Goal: Task Accomplishment & Management: Manage account settings

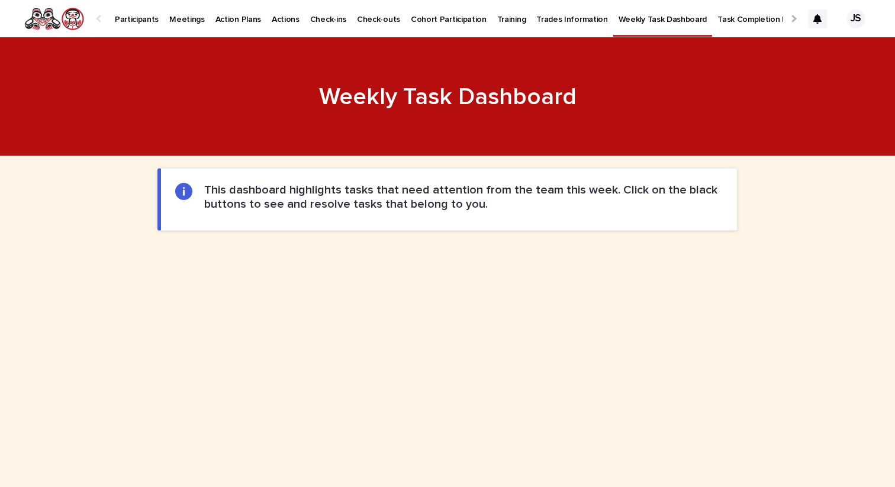
click at [137, 28] on link "Participants" at bounding box center [136, 18] width 54 height 37
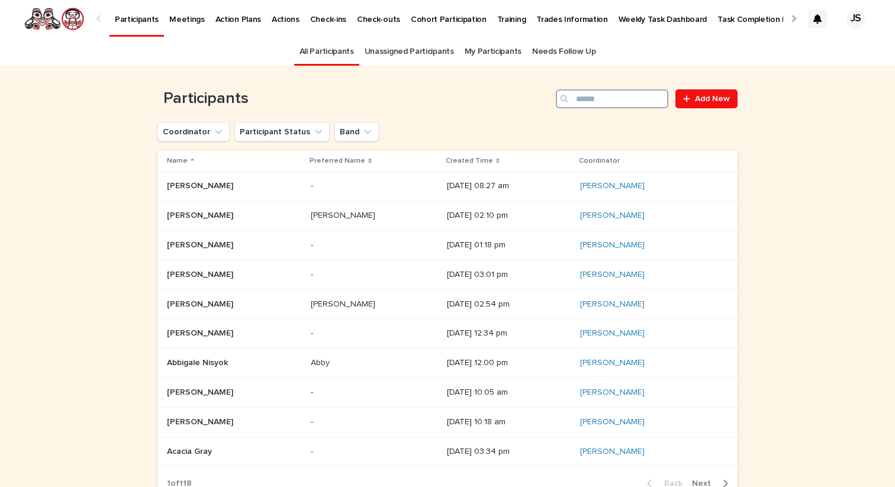
click at [587, 94] on input "Search" at bounding box center [612, 98] width 112 height 19
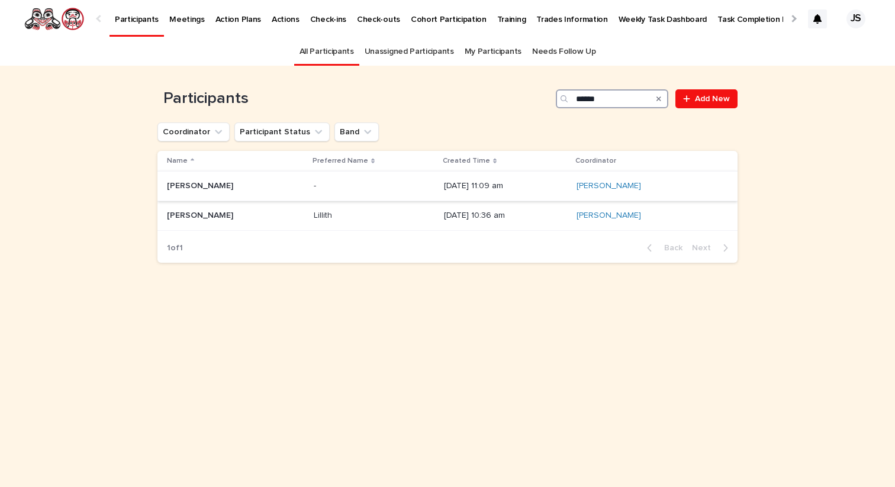
type input "******"
click at [224, 183] on p "[PERSON_NAME]" at bounding box center [201, 185] width 69 height 12
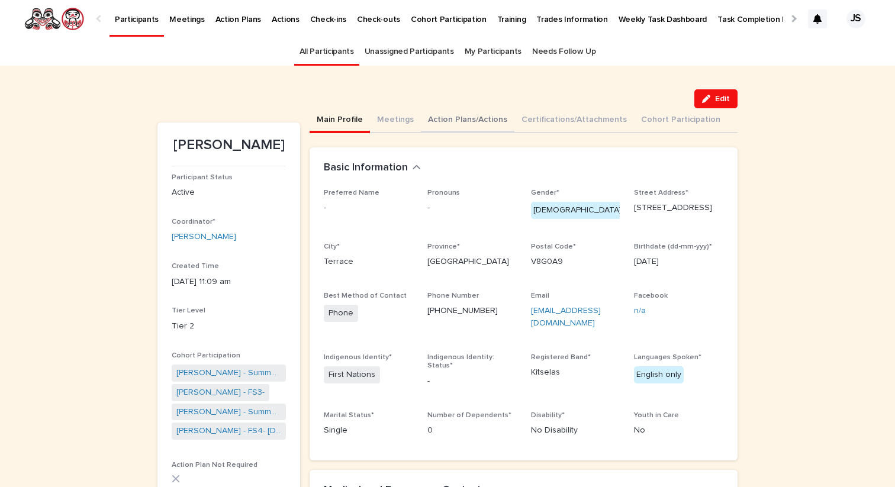
click at [449, 117] on button "Action Plans/Actions" at bounding box center [468, 120] width 94 height 25
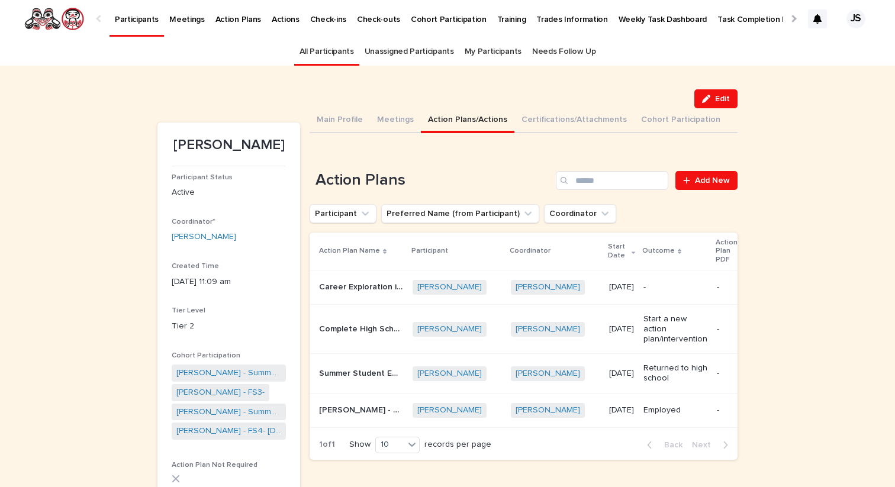
click at [342, 286] on p "Career Exploration in [GEOGRAPHIC_DATA]" at bounding box center [362, 286] width 86 height 12
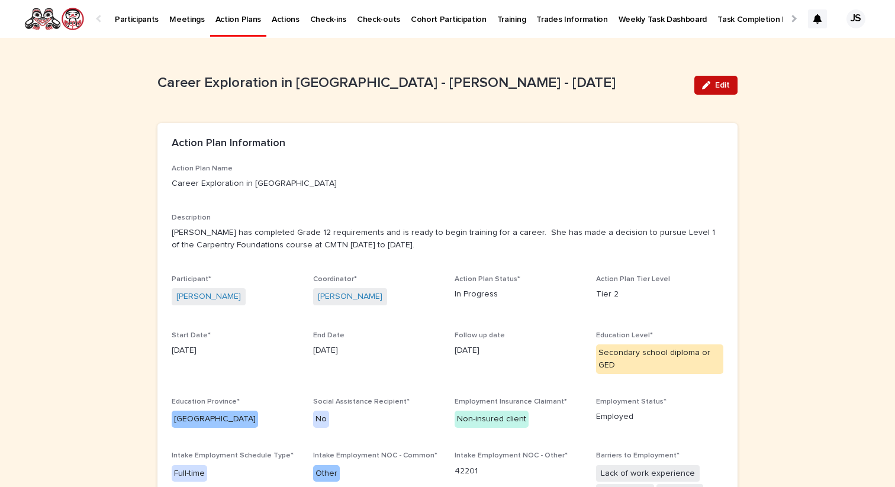
click at [716, 78] on button "Edit" at bounding box center [715, 85] width 43 height 19
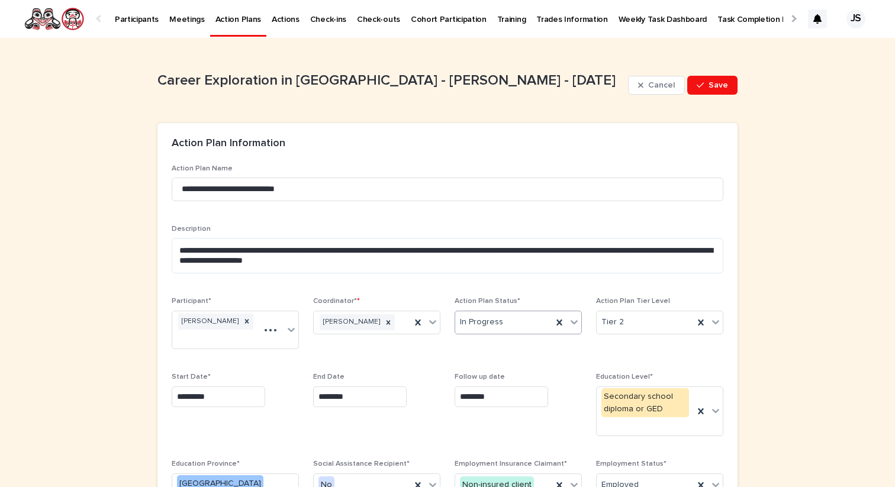
click at [533, 326] on div "In Progress" at bounding box center [503, 323] width 97 height 20
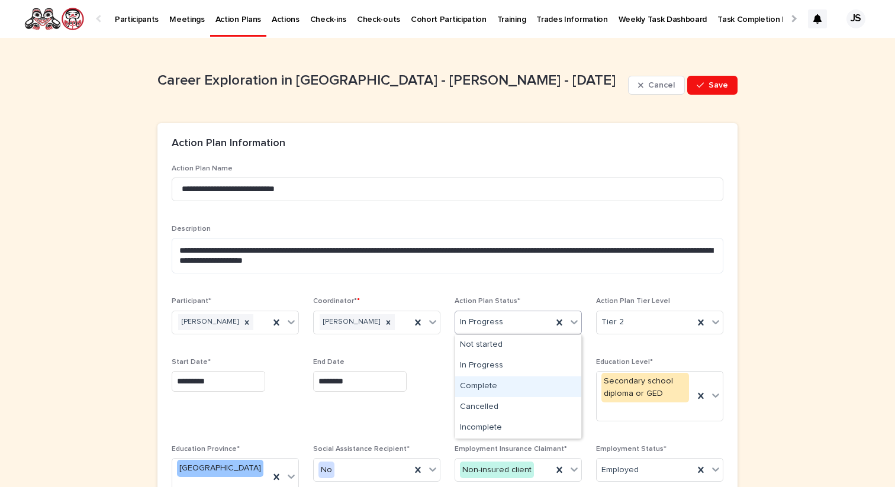
click at [497, 390] on div "Complete" at bounding box center [518, 386] width 126 height 21
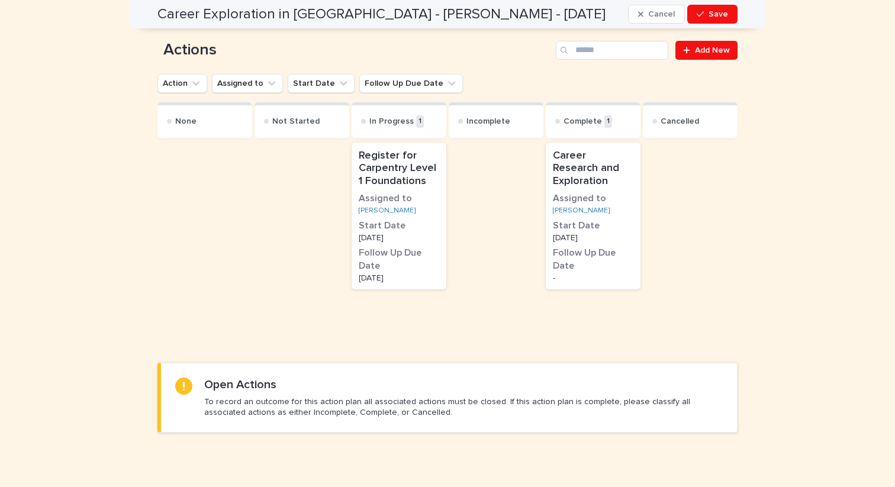
scroll to position [769, 0]
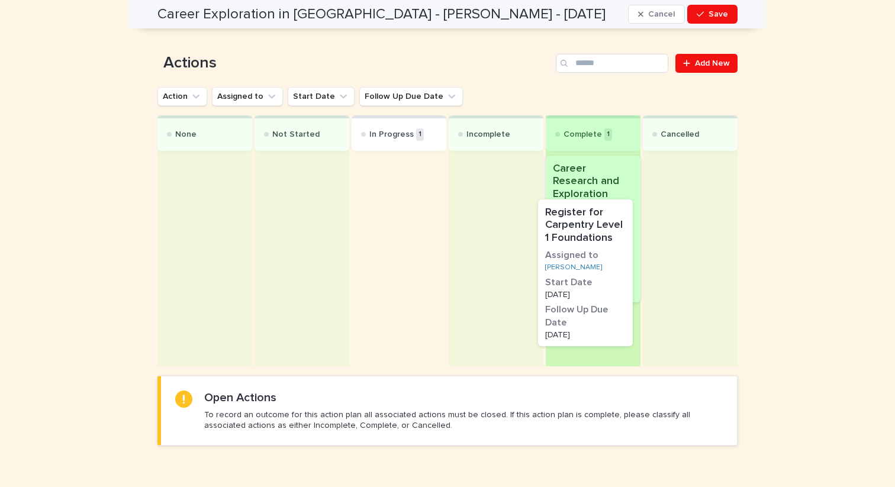
drag, startPoint x: 427, startPoint y: 186, endPoint x: 616, endPoint y: 241, distance: 196.7
click at [616, 241] on div "None Not Started In Progress 1 Register for Carpentry Level 1 Foundations Assig…" at bounding box center [447, 240] width 580 height 251
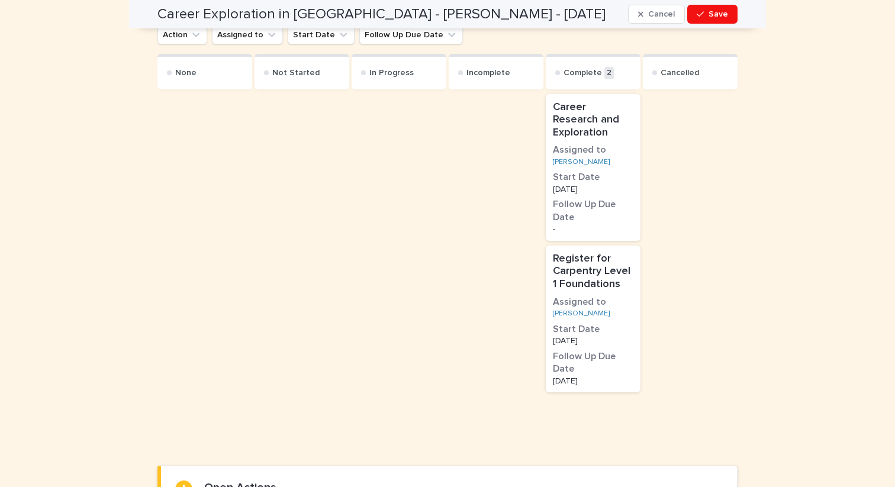
scroll to position [893, 0]
click at [706, 15] on div "button" at bounding box center [703, 14] width 12 height 8
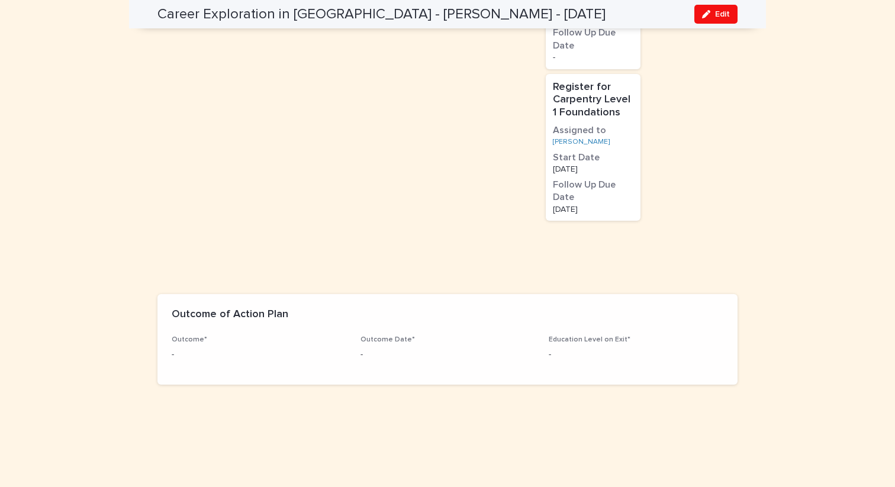
scroll to position [846, 0]
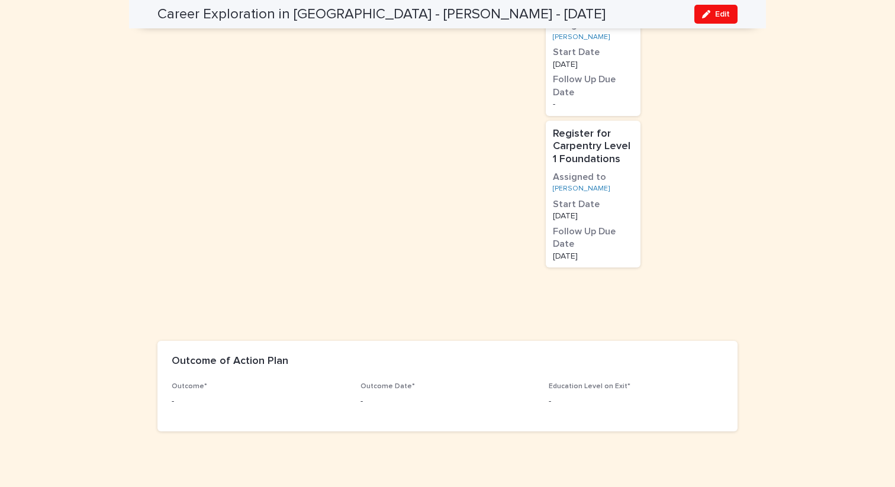
click at [212, 395] on p "-" at bounding box center [259, 401] width 175 height 12
click at [703, 20] on button "Edit" at bounding box center [715, 14] width 43 height 19
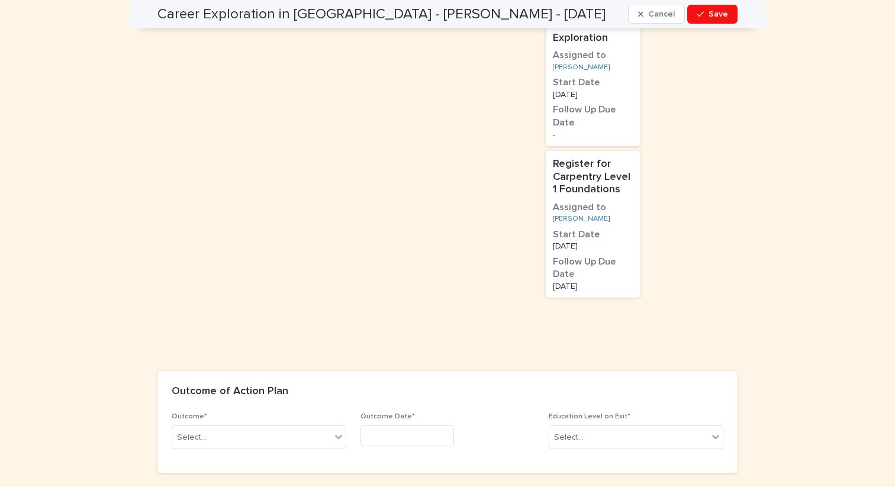
scroll to position [927, 0]
click at [233, 427] on div "Select..." at bounding box center [251, 437] width 159 height 20
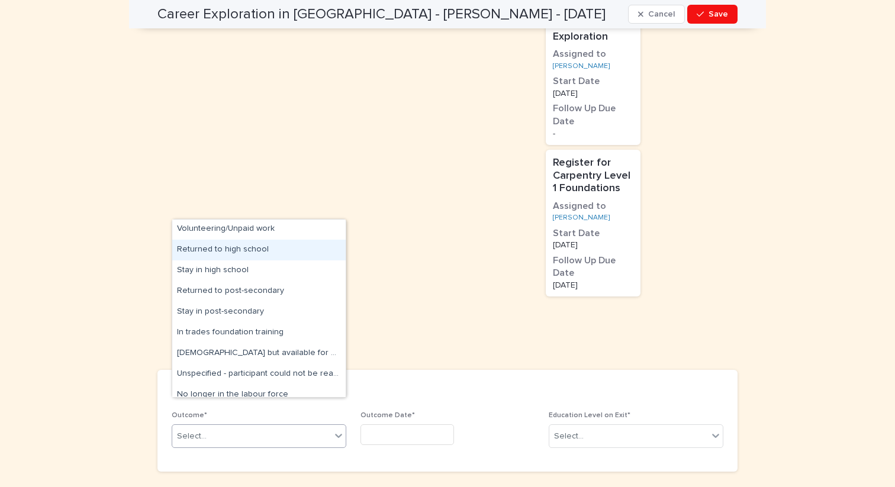
scroll to position [82, 0]
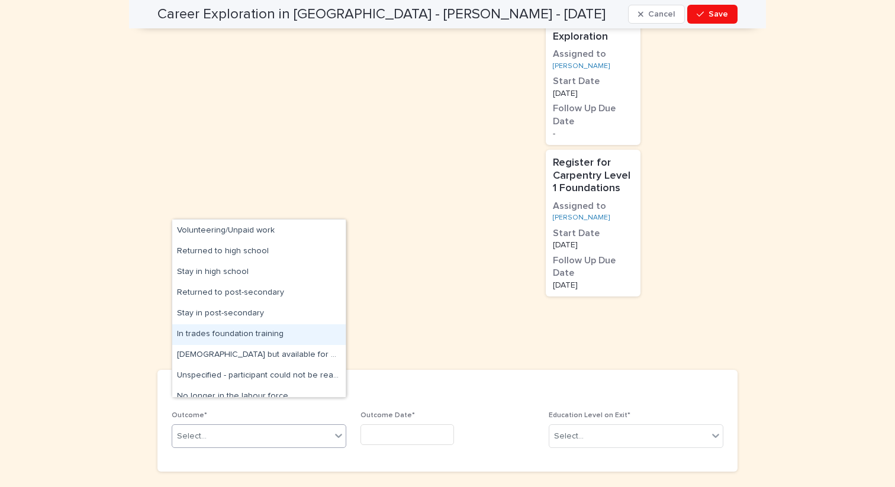
click at [242, 337] on div "In trades foundation training" at bounding box center [258, 334] width 173 height 21
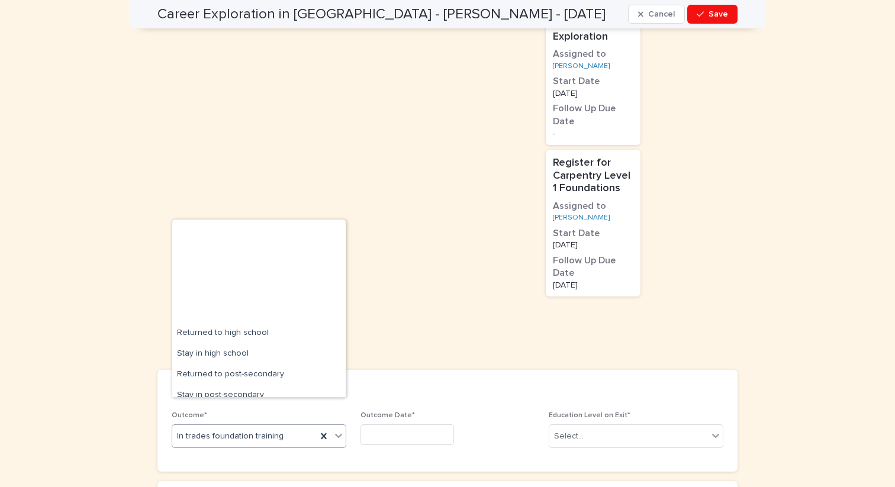
click at [285, 427] on div "In trades foundation training" at bounding box center [244, 437] width 144 height 20
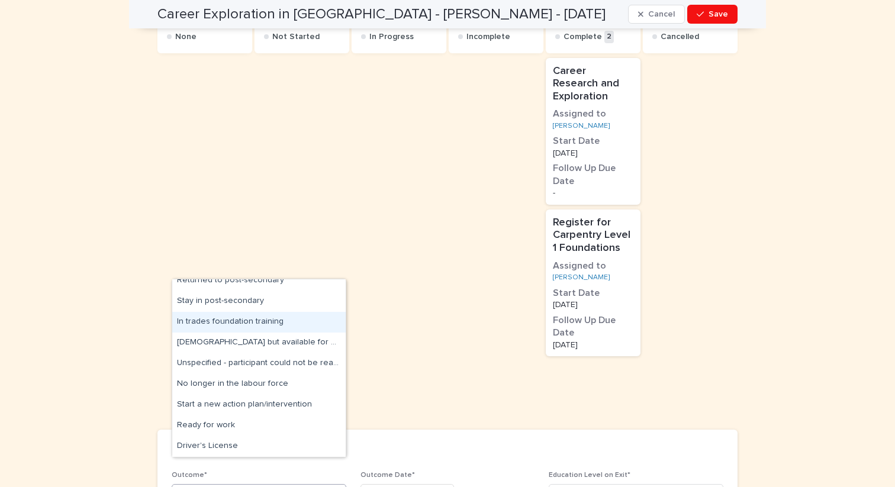
click at [256, 327] on div "In trades foundation training" at bounding box center [258, 322] width 173 height 21
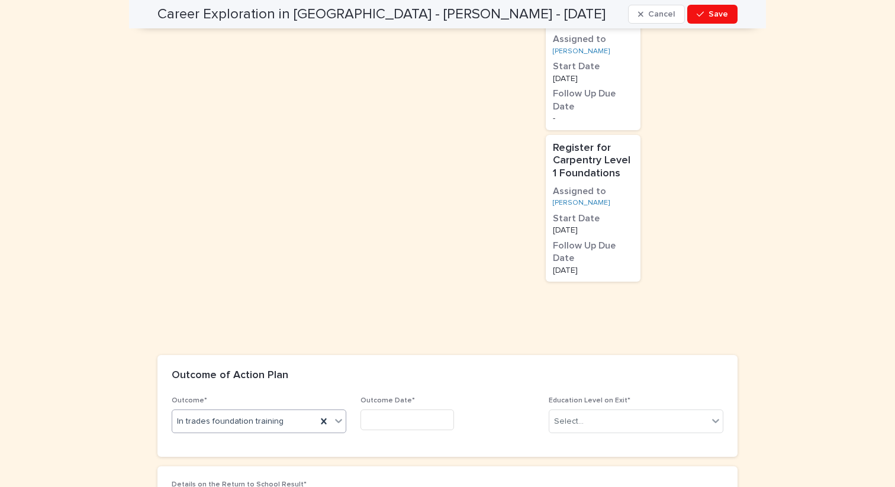
scroll to position [1001, 0]
click at [396, 410] on input "text" at bounding box center [407, 420] width 94 height 21
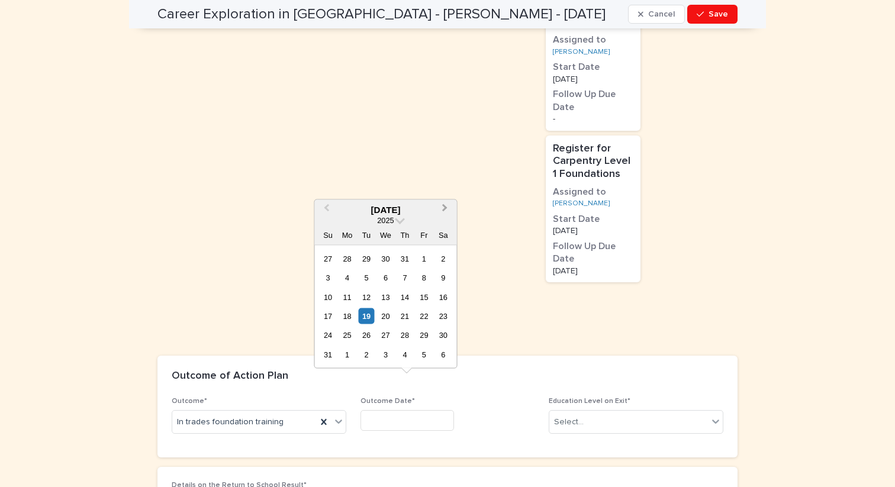
click at [445, 208] on span "Next Month" at bounding box center [445, 209] width 0 height 16
click at [366, 256] on div "2" at bounding box center [366, 258] width 16 height 16
type input "********"
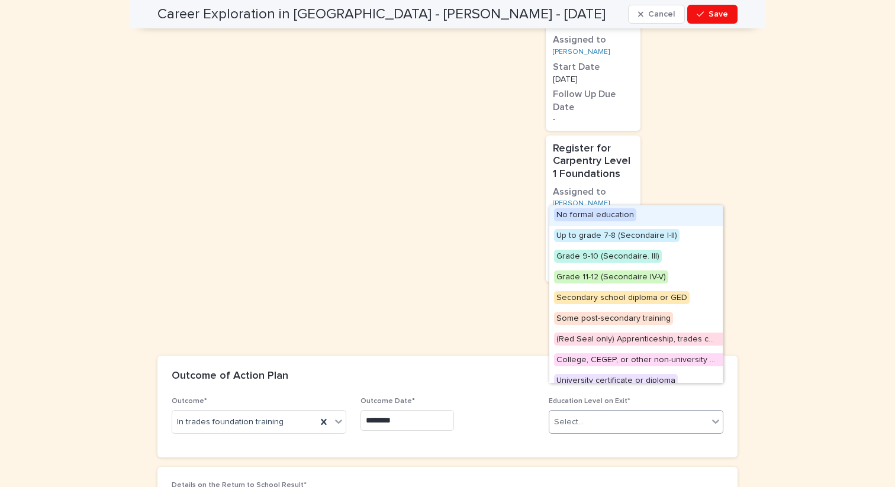
click at [603, 413] on div "Select..." at bounding box center [628, 423] width 159 height 20
click at [588, 275] on span "Grade 11-12 (Secondaire IV-V)" at bounding box center [611, 276] width 114 height 13
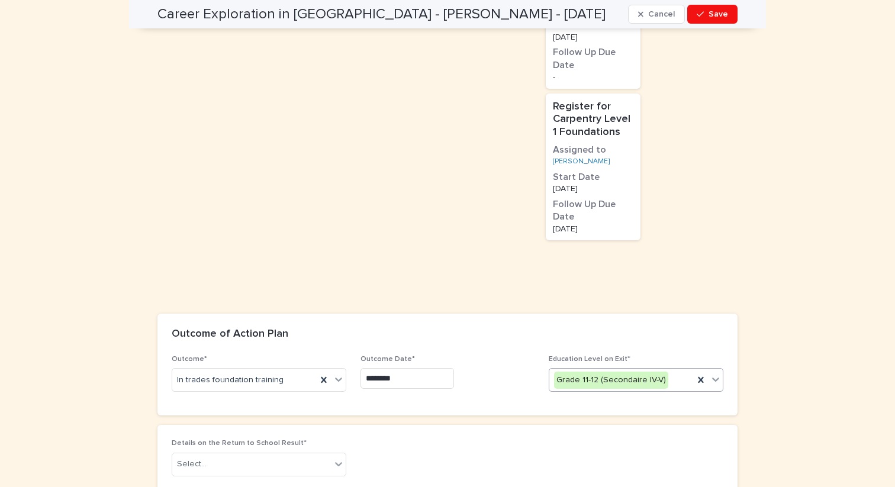
scroll to position [1097, 0]
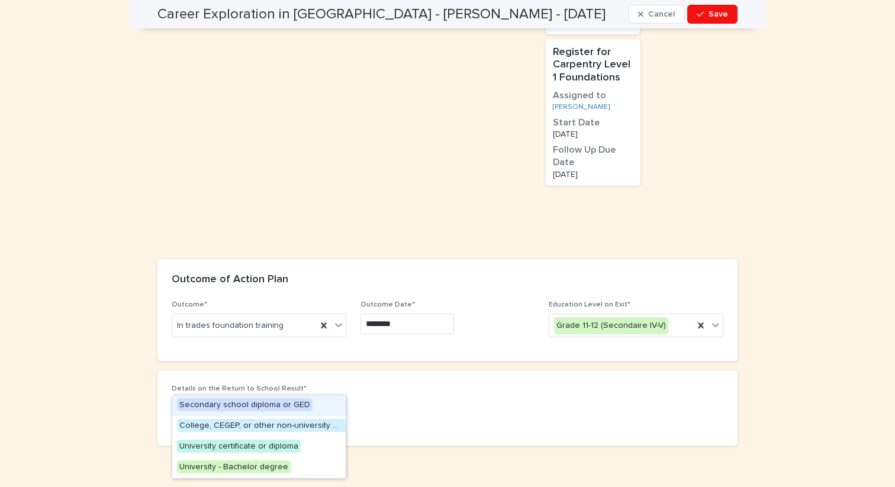
click at [265, 400] on div "Select..." at bounding box center [251, 410] width 159 height 20
click at [272, 426] on span "College, CEGEP, or other non-university certificate or diploma" at bounding box center [296, 425] width 238 height 13
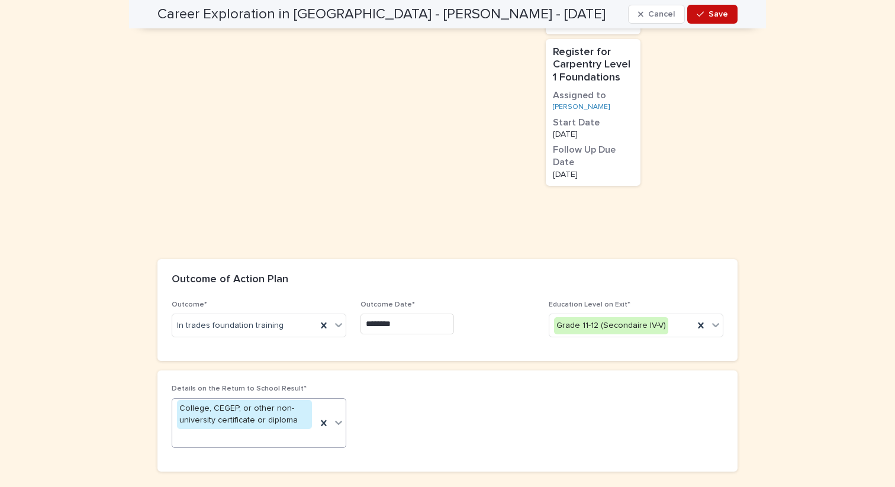
click at [716, 19] on button "Save" at bounding box center [712, 14] width 50 height 19
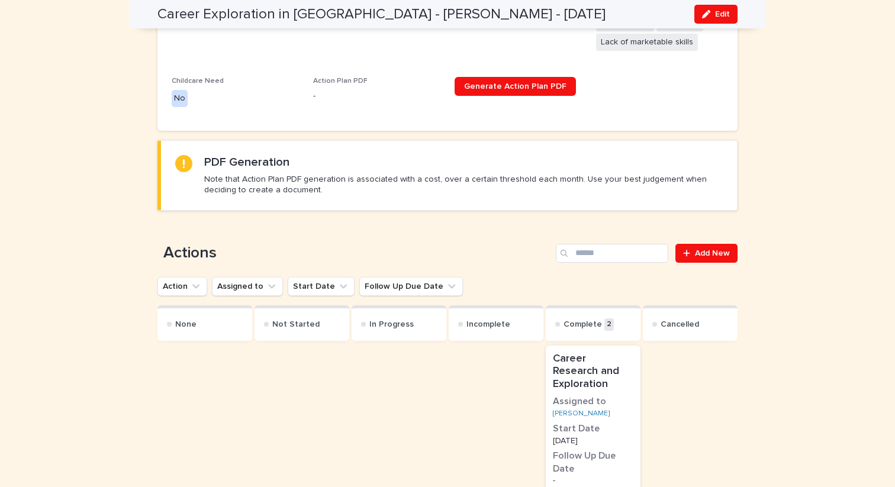
scroll to position [514, 0]
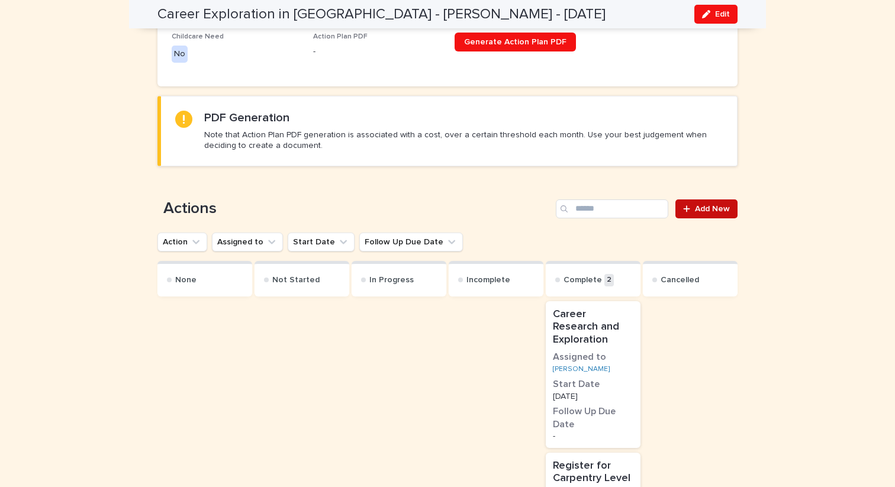
click at [712, 205] on span "Add New" at bounding box center [712, 209] width 35 height 8
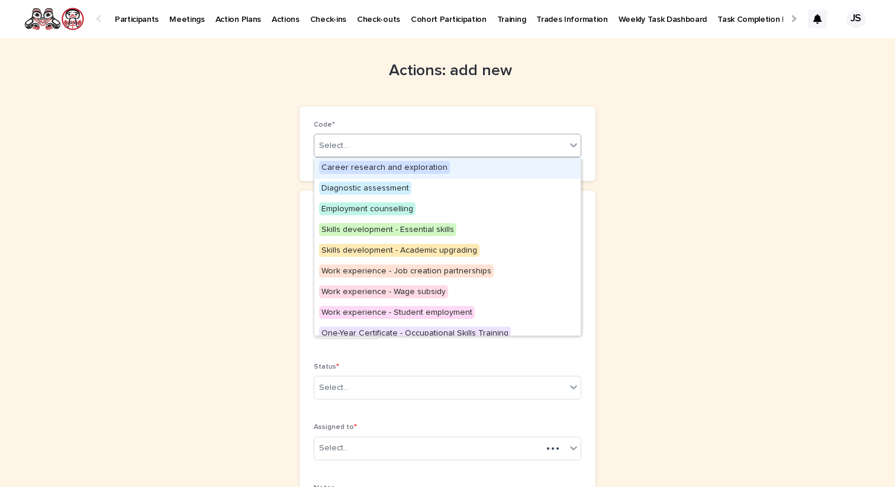
click at [407, 149] on div "Select..." at bounding box center [440, 146] width 252 height 20
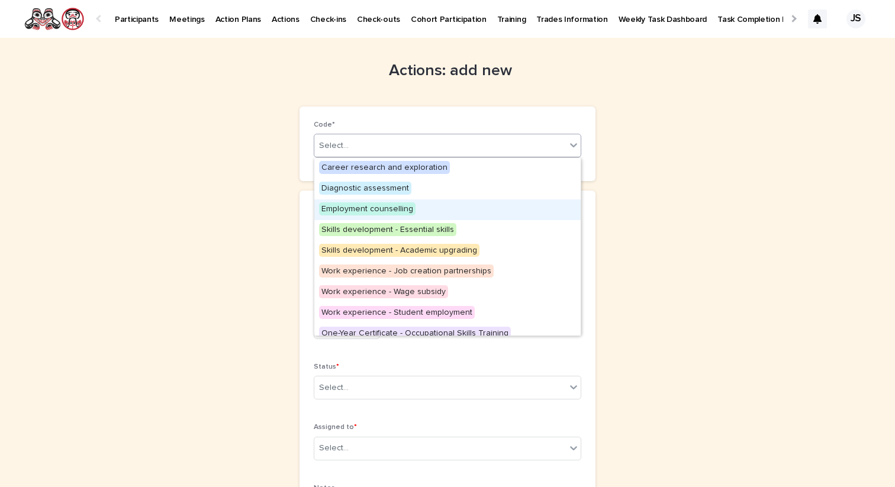
click at [365, 210] on span "Employment counselling" at bounding box center [367, 208] width 96 height 13
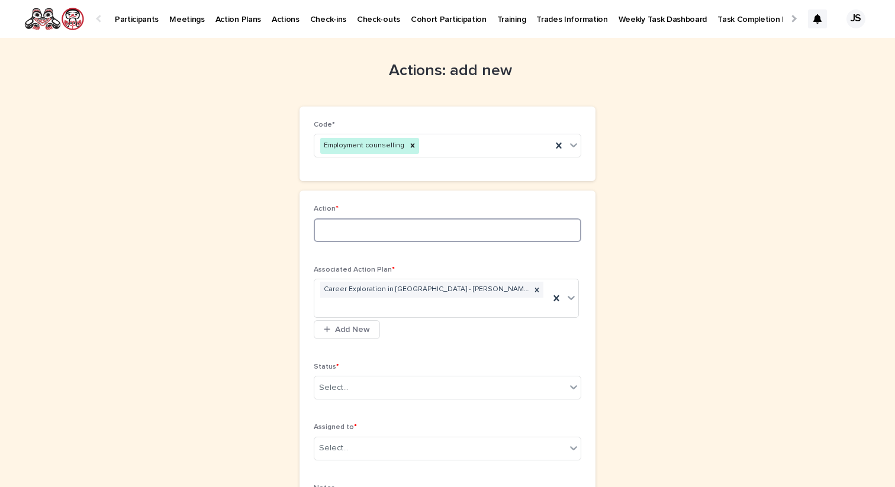
click at [355, 232] on input at bounding box center [448, 230] width 268 height 24
type input "*"
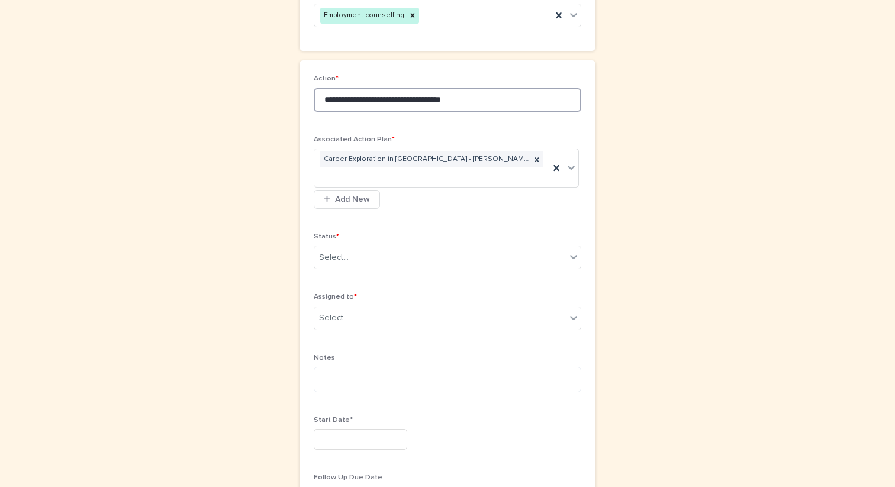
scroll to position [135, 0]
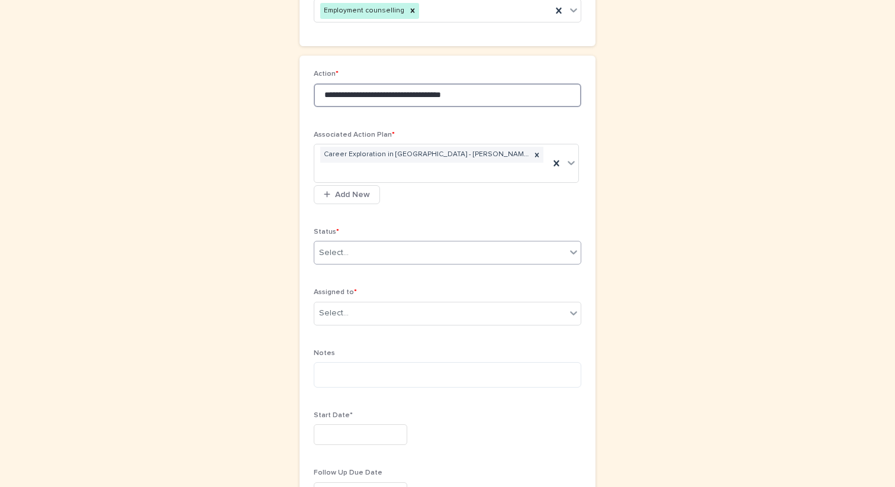
type input "**********"
click at [431, 254] on div "Select..." at bounding box center [440, 253] width 252 height 20
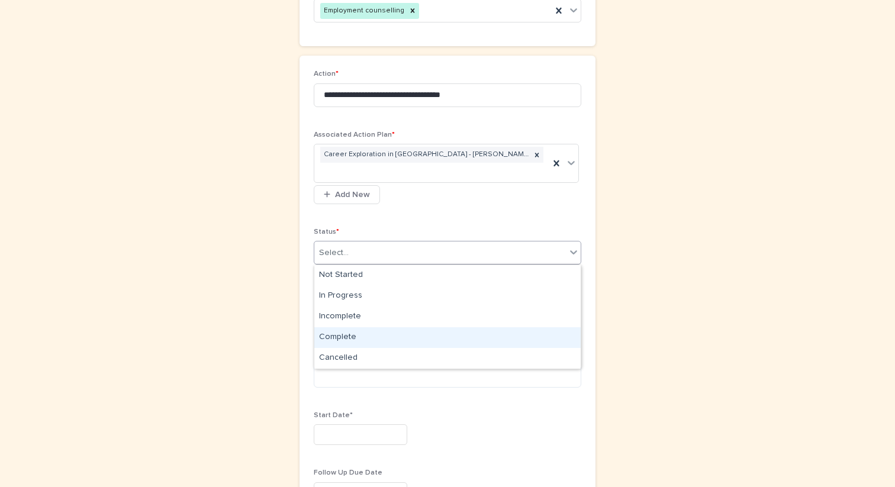
click at [373, 335] on div "Complete" at bounding box center [447, 337] width 266 height 21
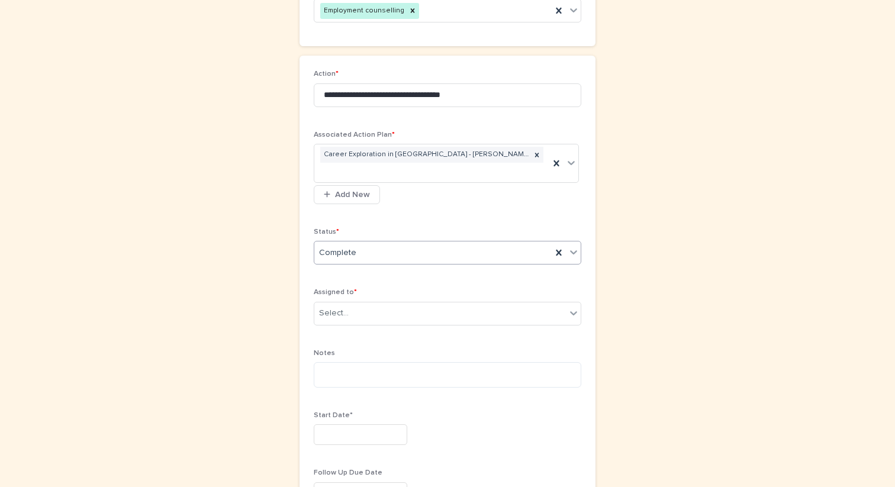
click at [343, 439] on input "text" at bounding box center [361, 434] width 94 height 21
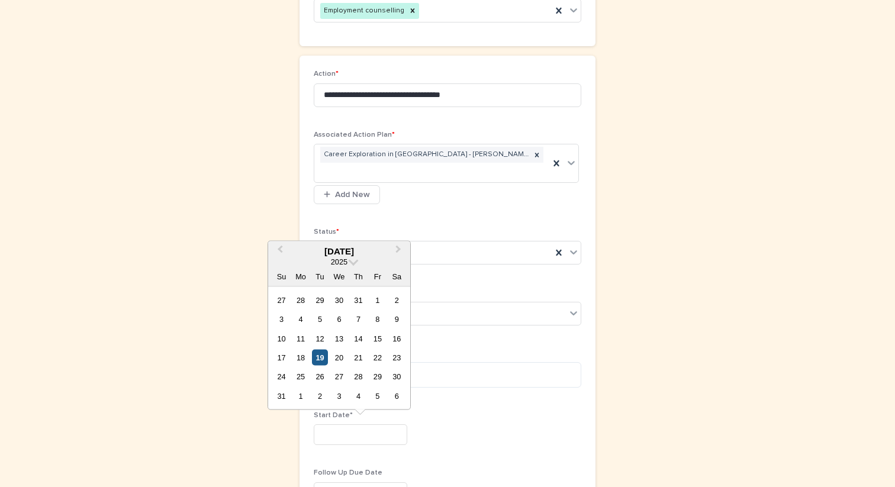
click at [321, 358] on div "19" at bounding box center [320, 358] width 16 height 16
type input "*********"
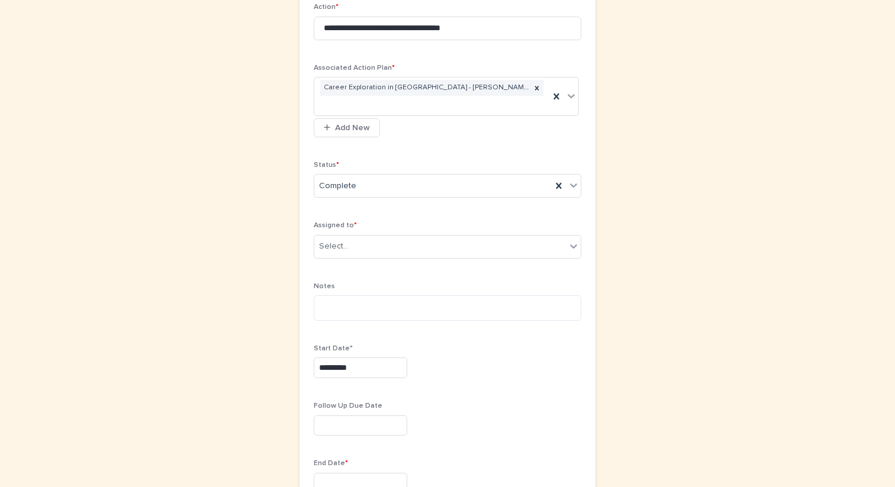
scroll to position [264, 0]
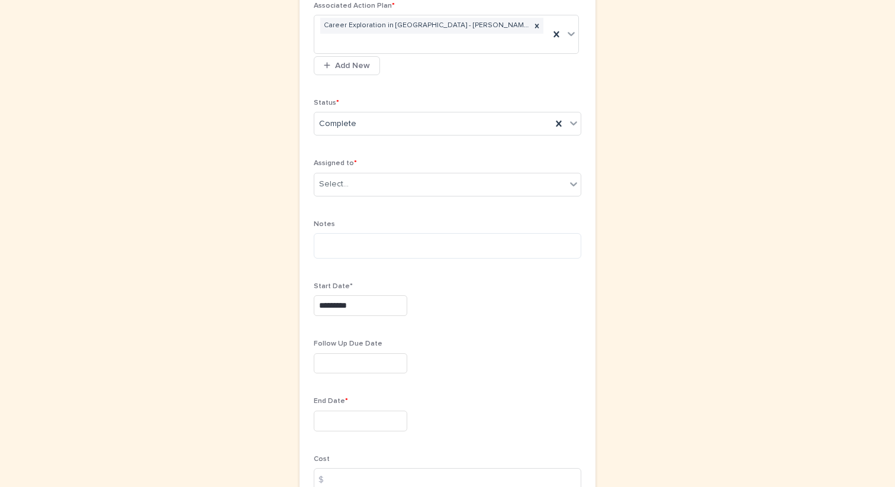
click at [330, 422] on input "text" at bounding box center [361, 421] width 94 height 21
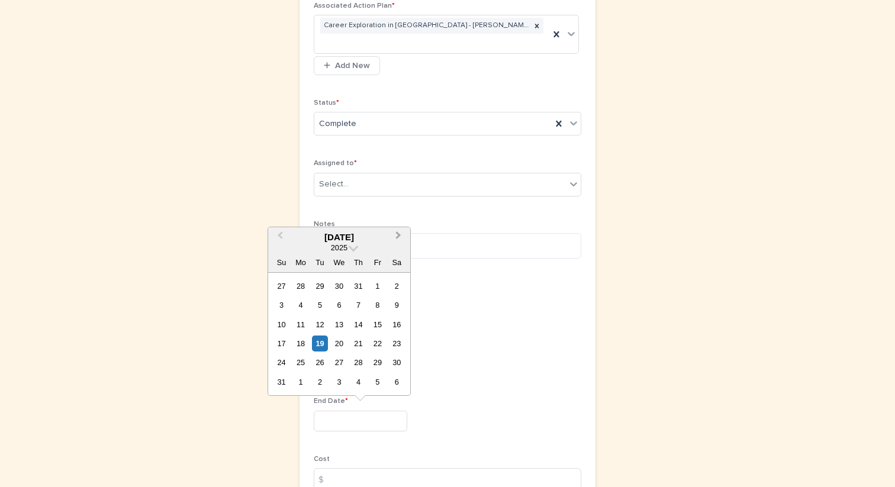
click at [398, 235] on span "Next Month" at bounding box center [398, 237] width 0 height 16
click at [317, 285] on div "2" at bounding box center [320, 286] width 16 height 16
type input "********"
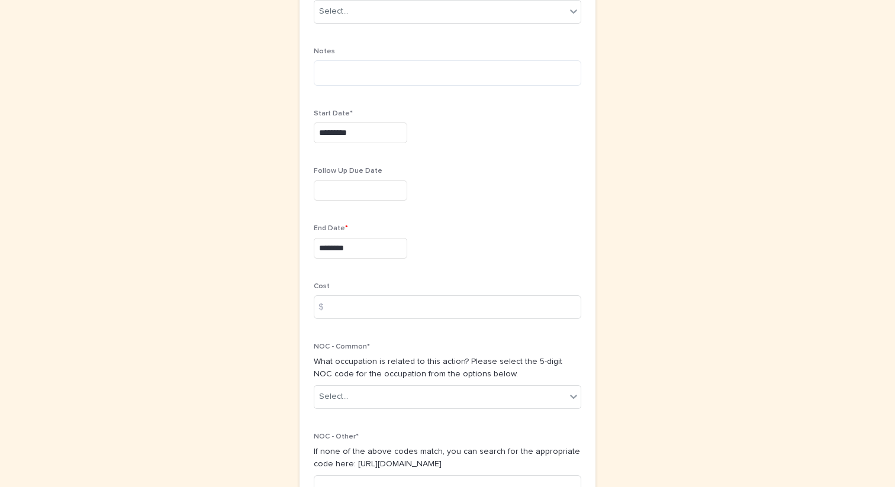
scroll to position [456, 0]
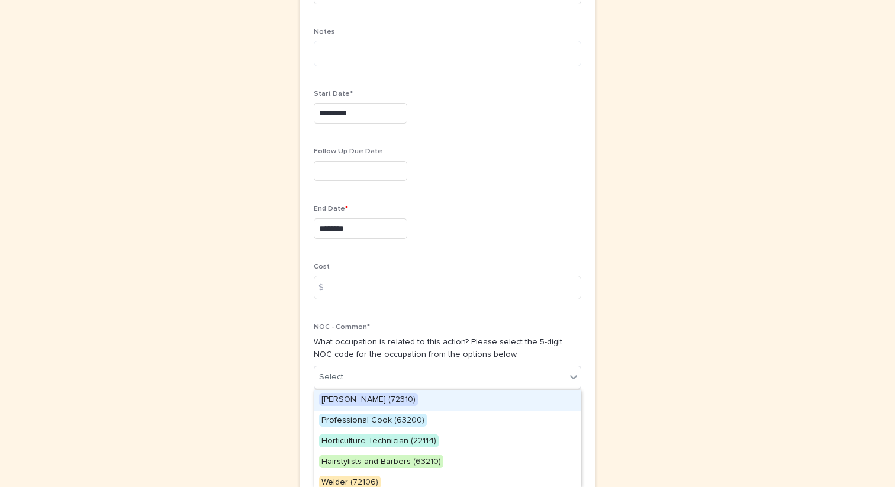
click at [339, 377] on div "Select..." at bounding box center [334, 377] width 30 height 12
click at [352, 401] on span "[PERSON_NAME] (72310)" at bounding box center [368, 399] width 99 height 13
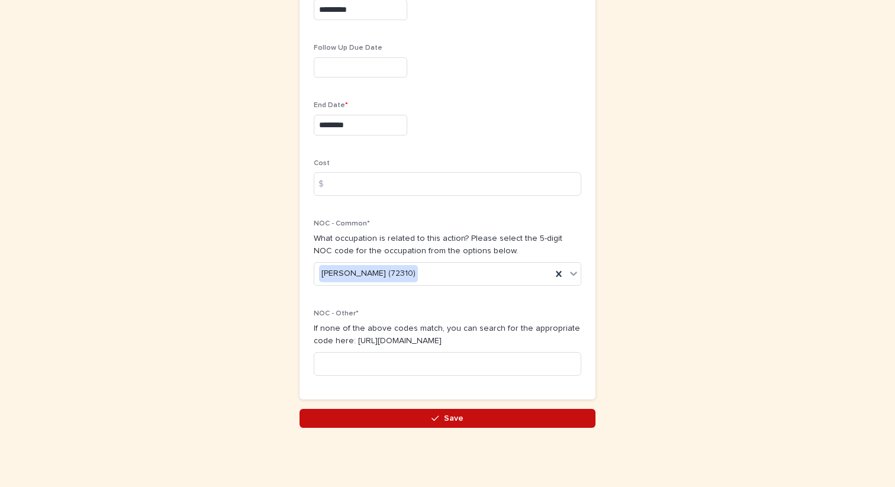
click at [349, 418] on button "Save" at bounding box center [447, 418] width 296 height 19
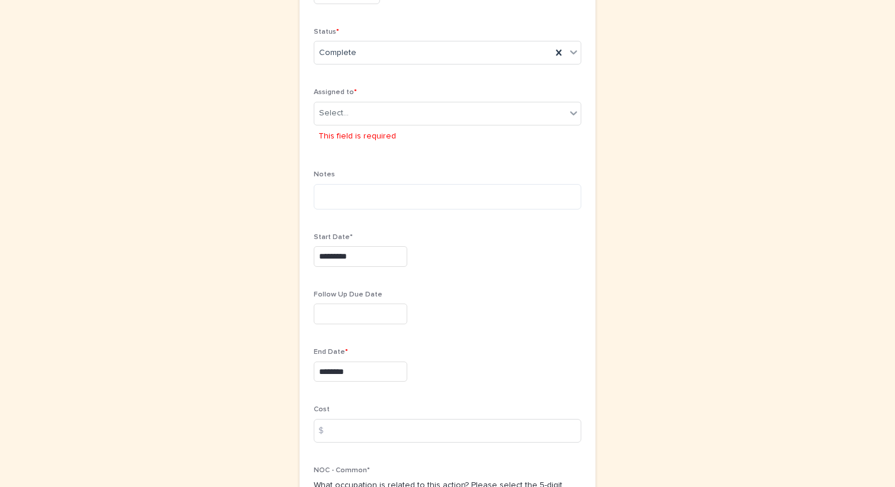
scroll to position [304, 0]
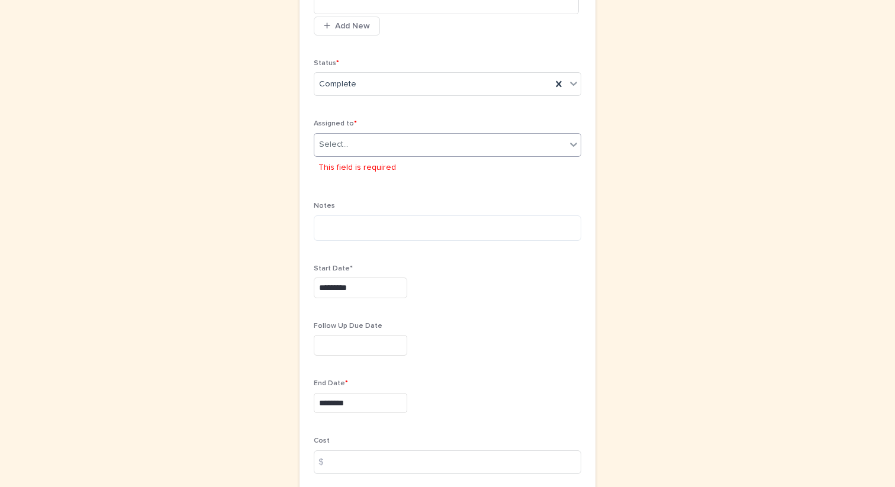
click at [371, 147] on div "Select..." at bounding box center [440, 145] width 252 height 20
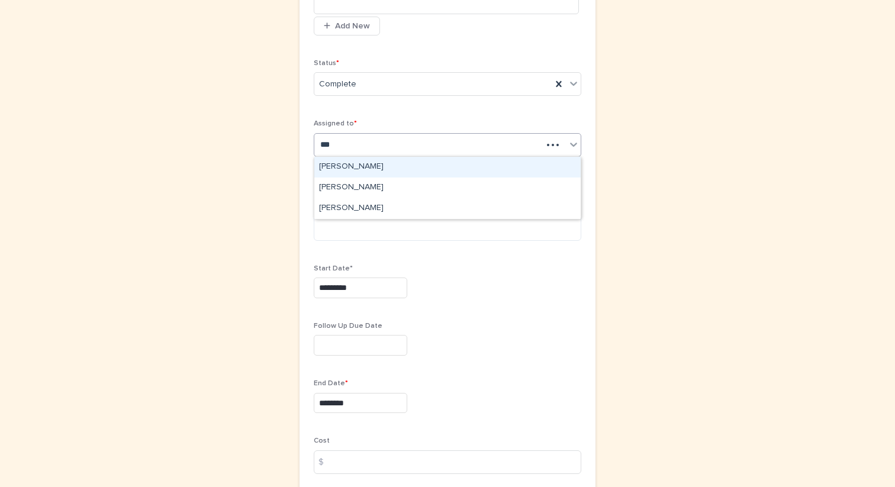
scroll to position [0, 0]
type input "****"
click at [358, 169] on div "[PERSON_NAME]" at bounding box center [447, 167] width 266 height 21
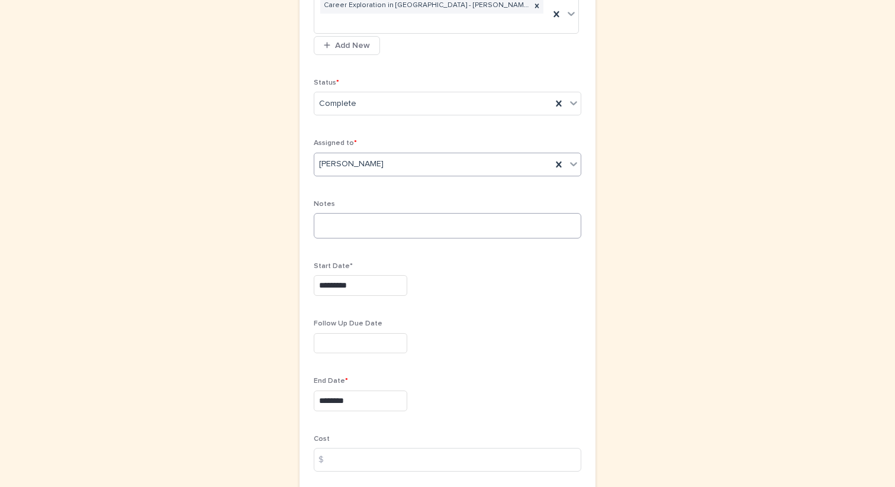
scroll to position [560, 0]
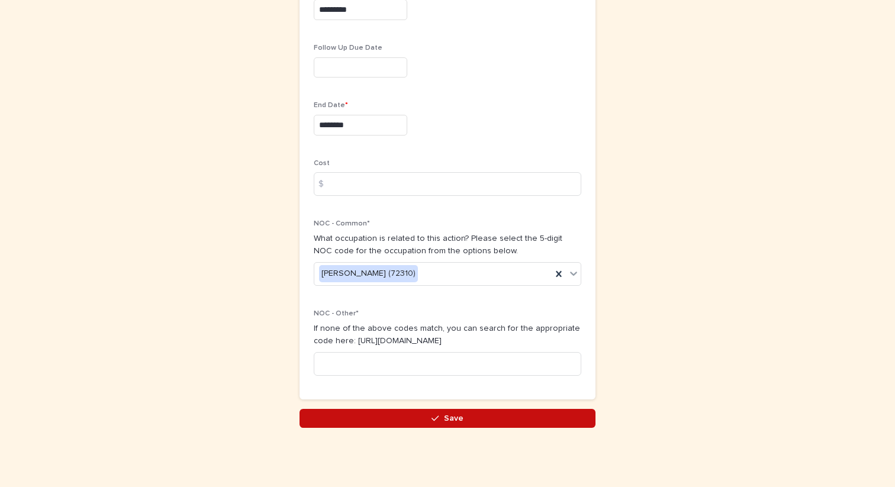
click at [409, 416] on button "Save" at bounding box center [447, 418] width 296 height 19
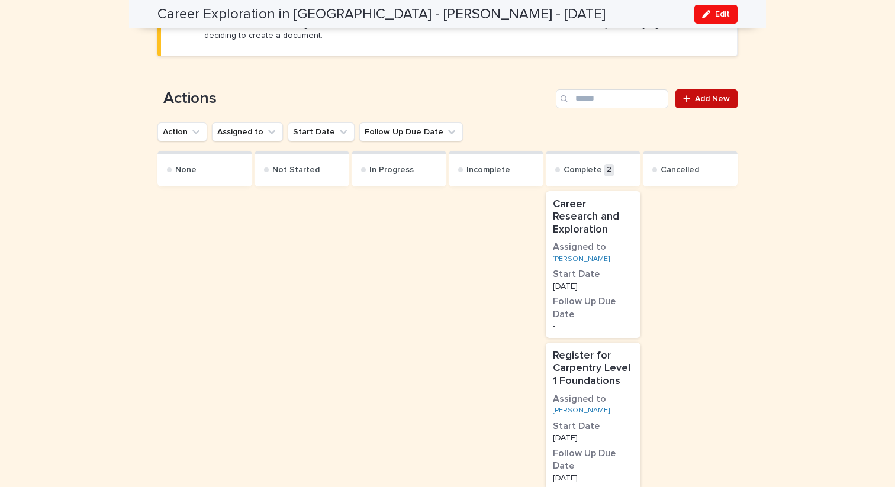
click at [696, 99] on span "Add New" at bounding box center [712, 99] width 35 height 8
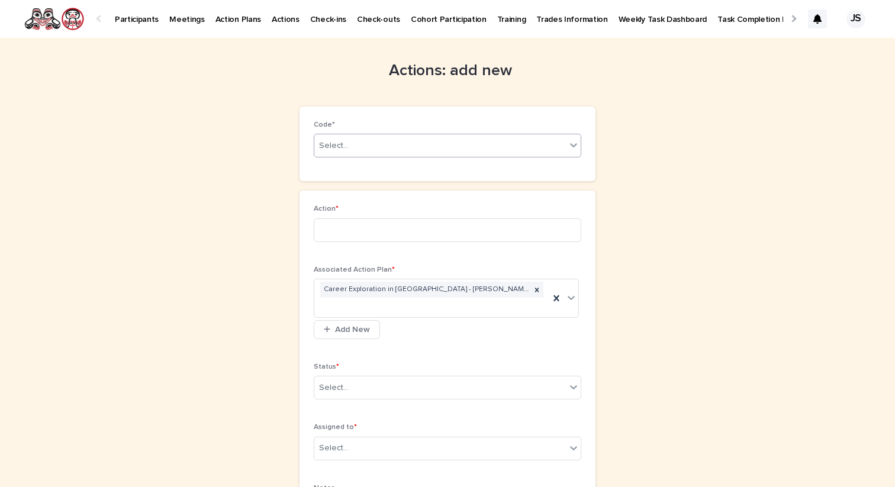
click at [436, 140] on div "Select..." at bounding box center [440, 146] width 252 height 20
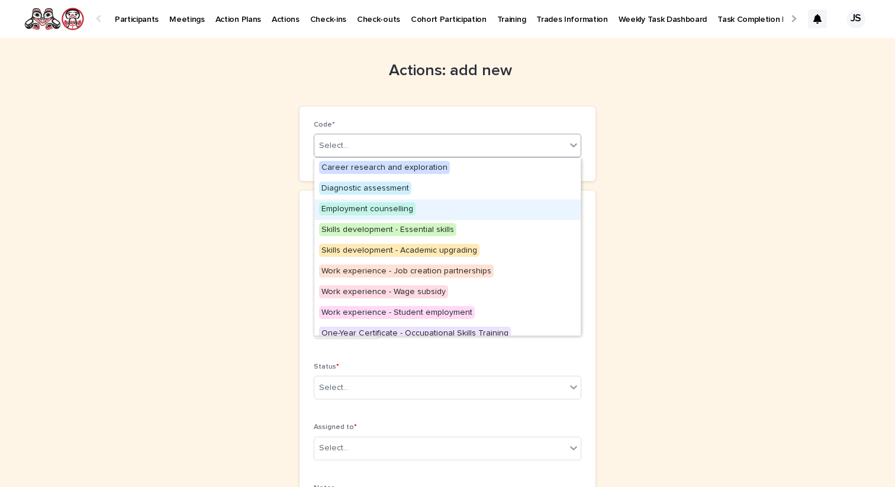
click at [394, 210] on span "Employment counselling" at bounding box center [367, 208] width 96 height 13
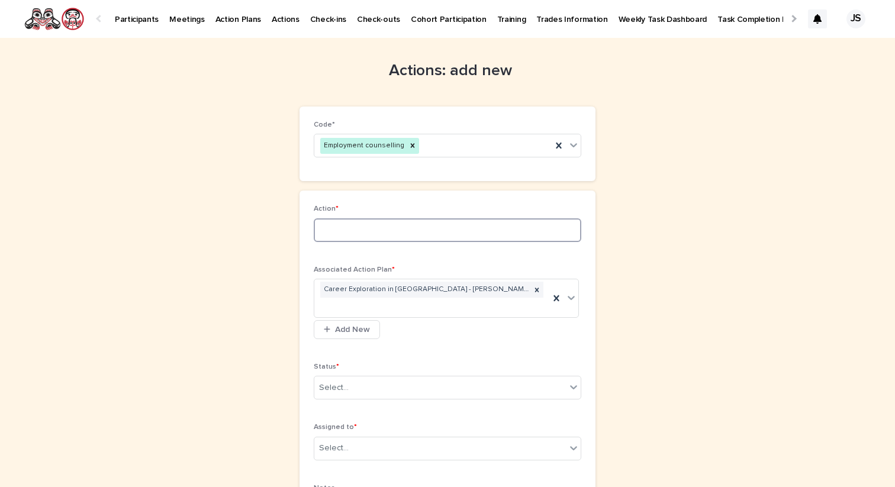
click at [379, 234] on input at bounding box center [448, 230] width 268 height 24
type input "**********"
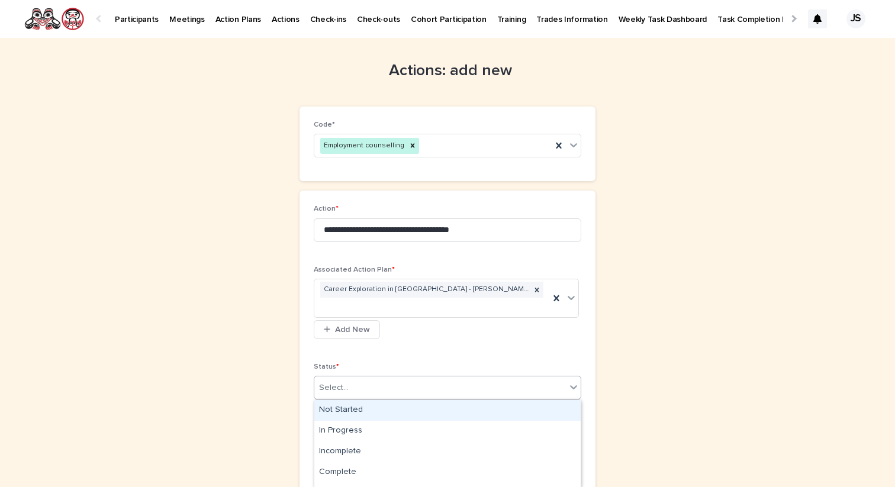
click at [459, 383] on div "Select..." at bounding box center [440, 388] width 252 height 20
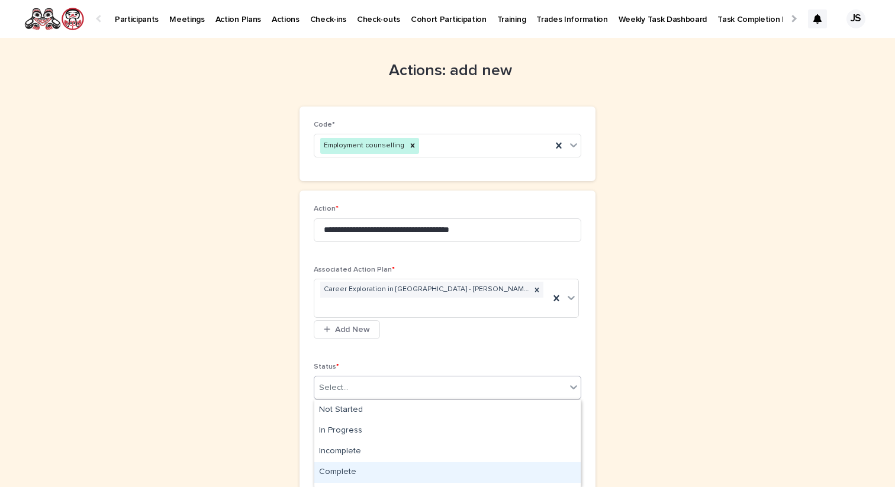
click at [420, 467] on div "Complete" at bounding box center [447, 472] width 266 height 21
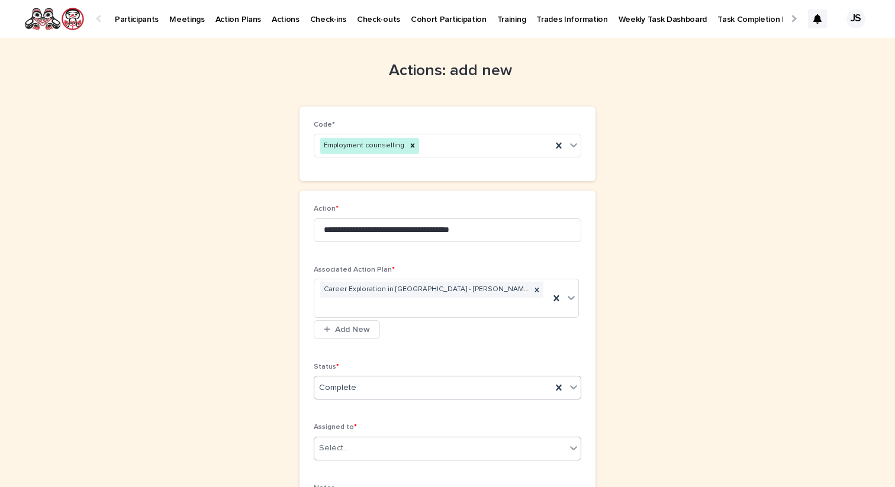
click at [418, 453] on div "Select..." at bounding box center [440, 449] width 252 height 20
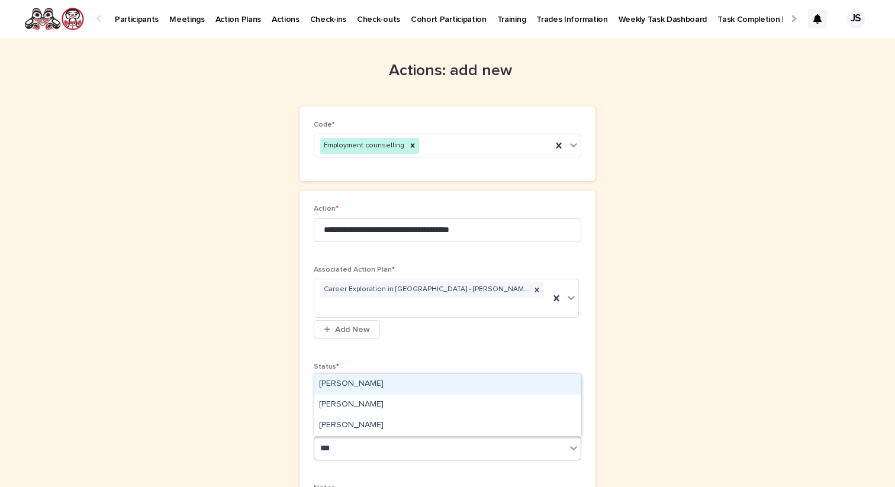
type input "****"
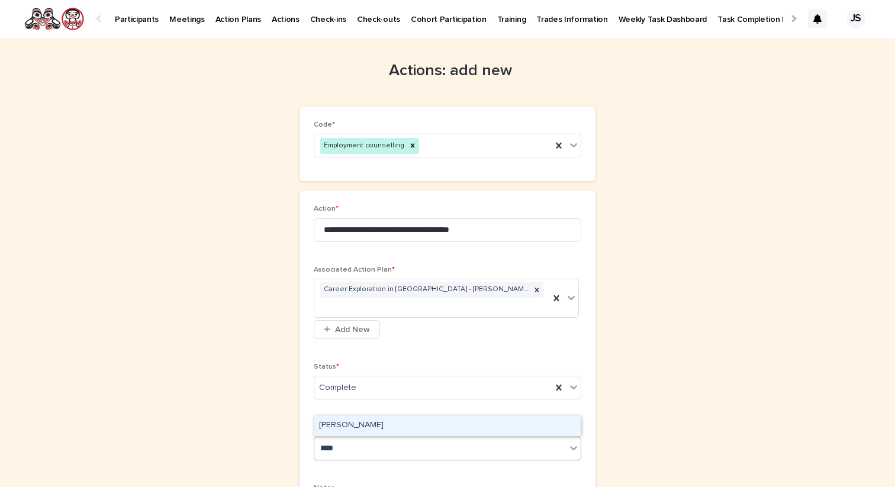
click at [426, 422] on div "[PERSON_NAME]" at bounding box center [447, 425] width 266 height 21
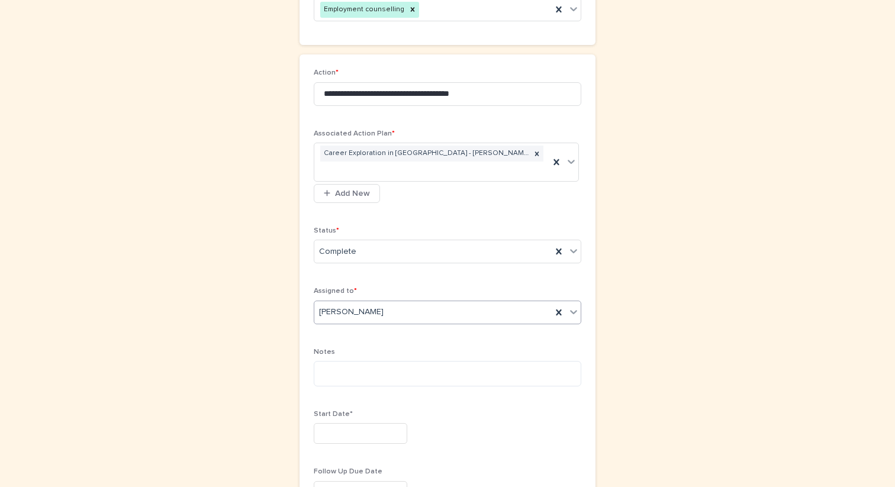
scroll to position [153, 0]
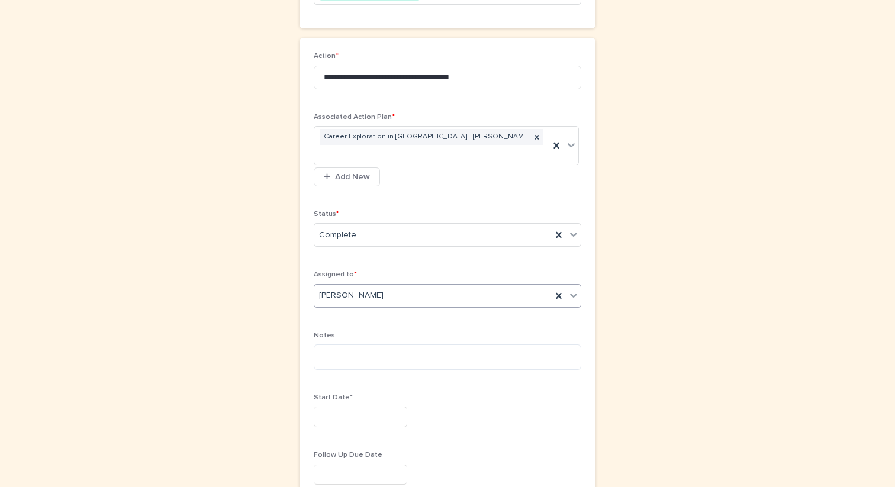
click at [366, 418] on input "text" at bounding box center [361, 417] width 94 height 21
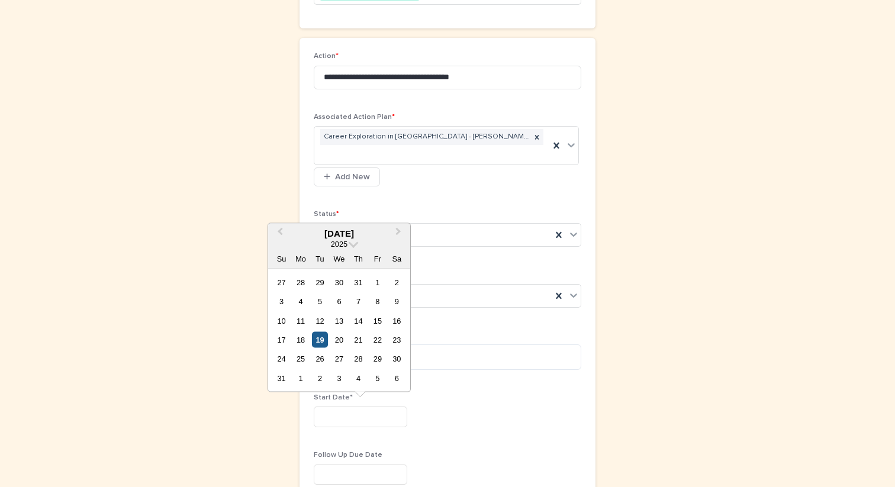
click at [318, 339] on div "19" at bounding box center [320, 340] width 16 height 16
type input "*********"
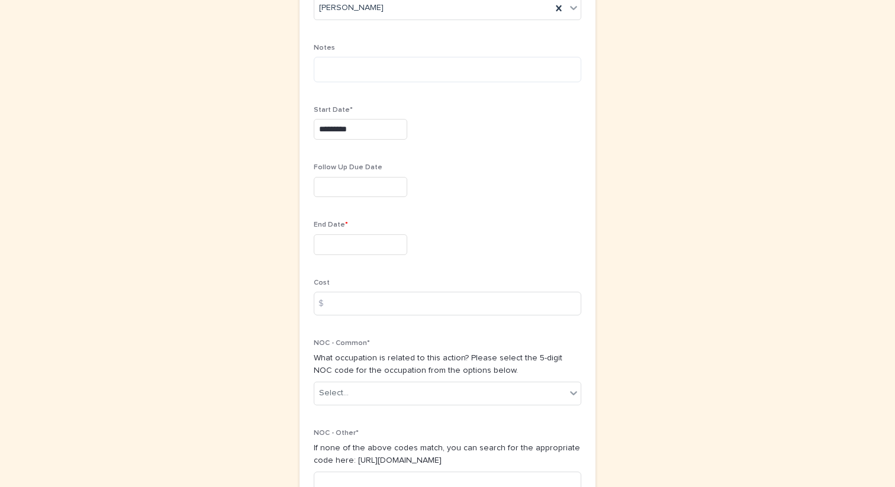
scroll to position [487, 0]
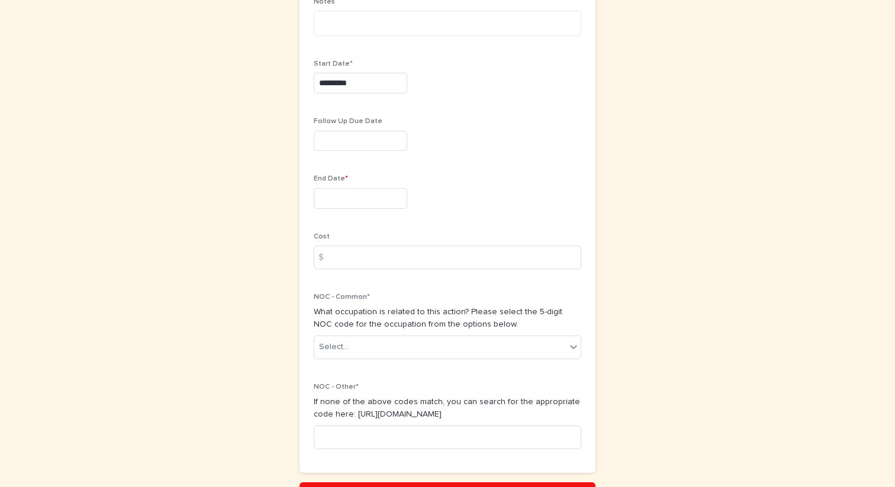
click at [343, 201] on input "text" at bounding box center [361, 198] width 94 height 21
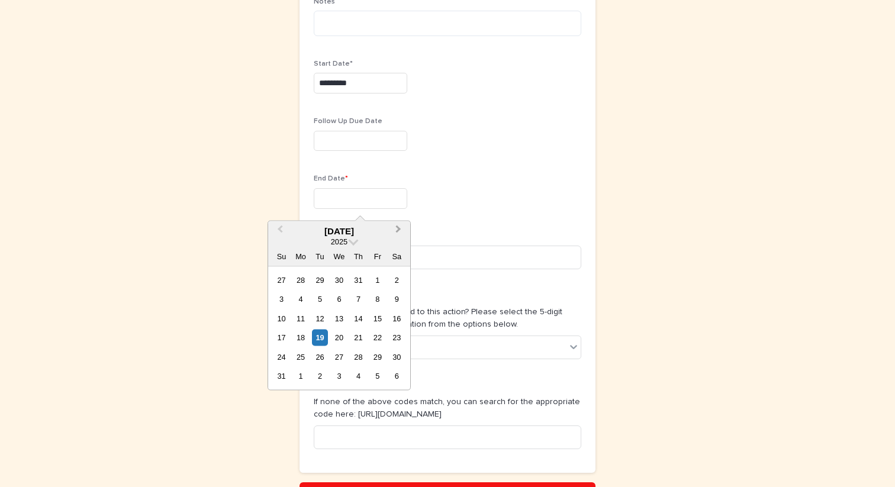
click at [397, 233] on button "Next Month" at bounding box center [399, 232] width 19 height 19
click at [321, 282] on div "2" at bounding box center [320, 280] width 16 height 16
type input "********"
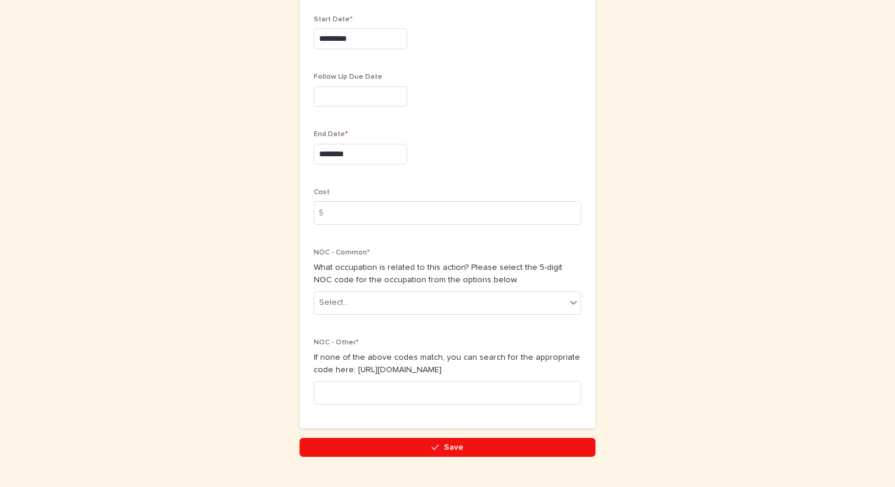
scroll to position [560, 0]
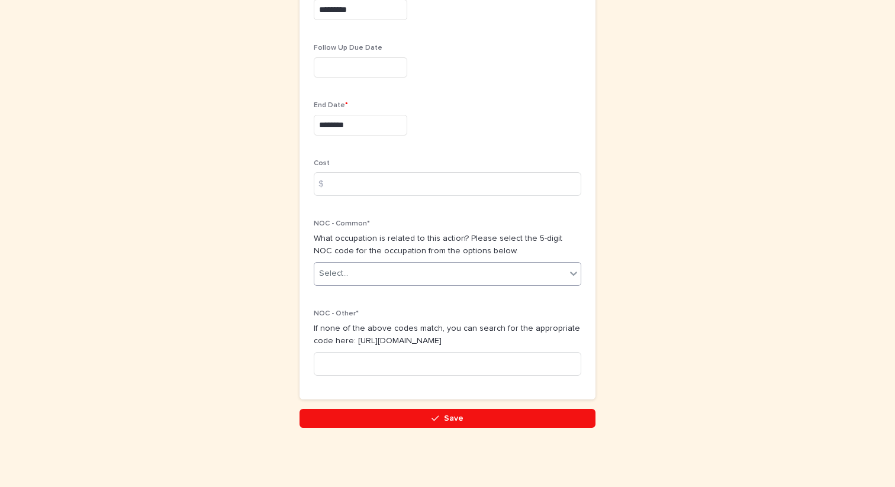
click at [369, 275] on div "Select..." at bounding box center [440, 274] width 252 height 20
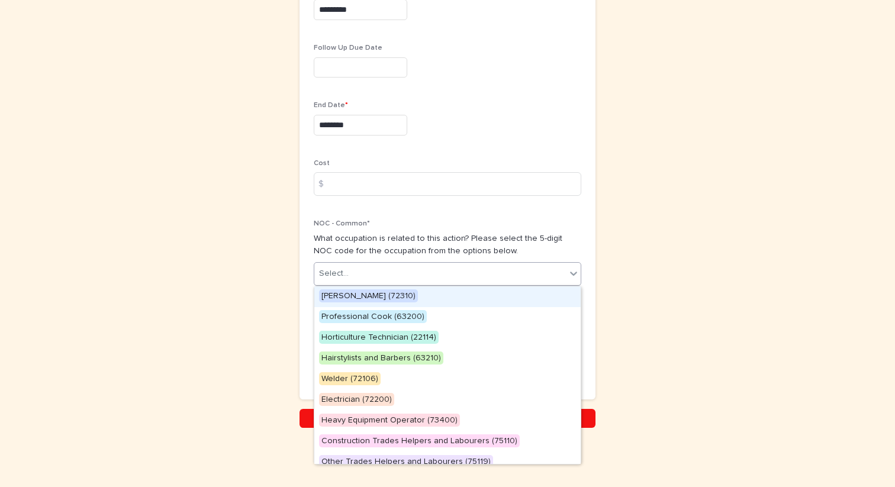
click at [366, 294] on span "[PERSON_NAME] (72310)" at bounding box center [368, 295] width 99 height 13
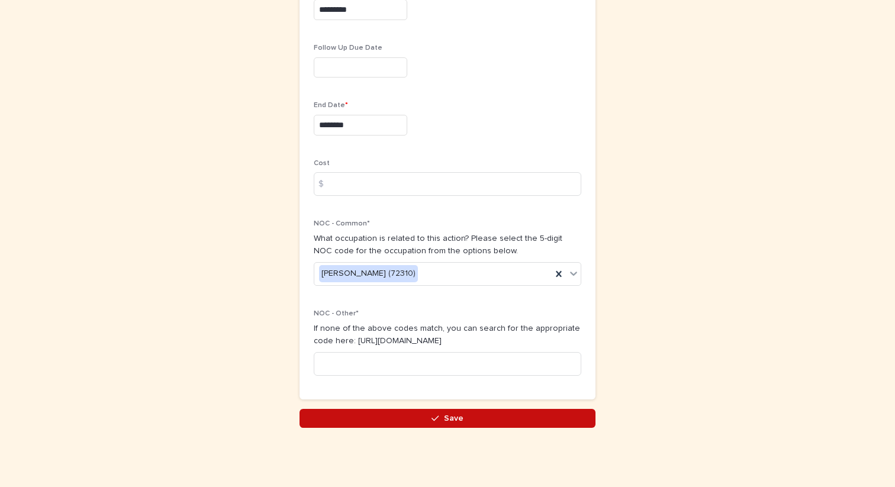
click at [373, 418] on button "Save" at bounding box center [447, 418] width 296 height 19
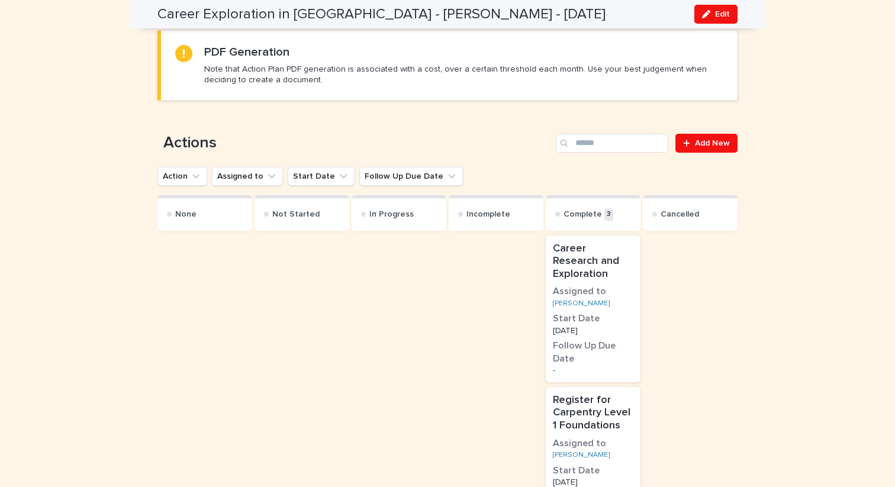
scroll to position [604, 0]
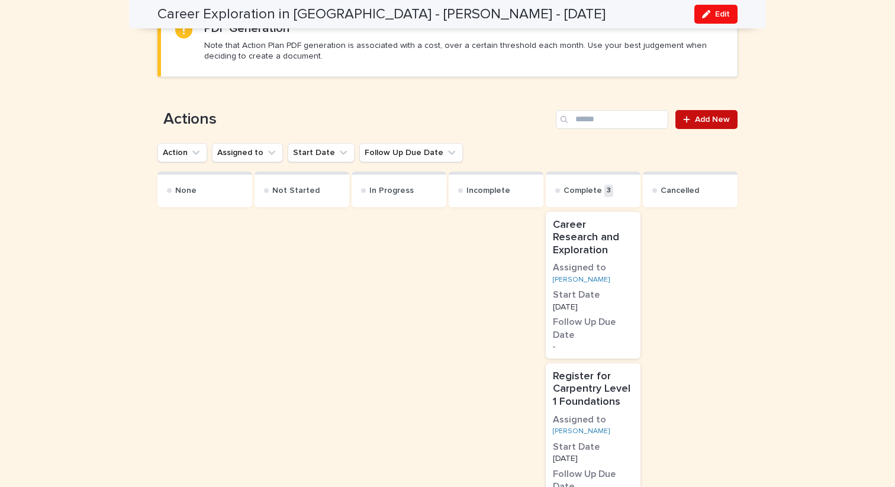
click at [723, 118] on span "Add New" at bounding box center [712, 119] width 35 height 8
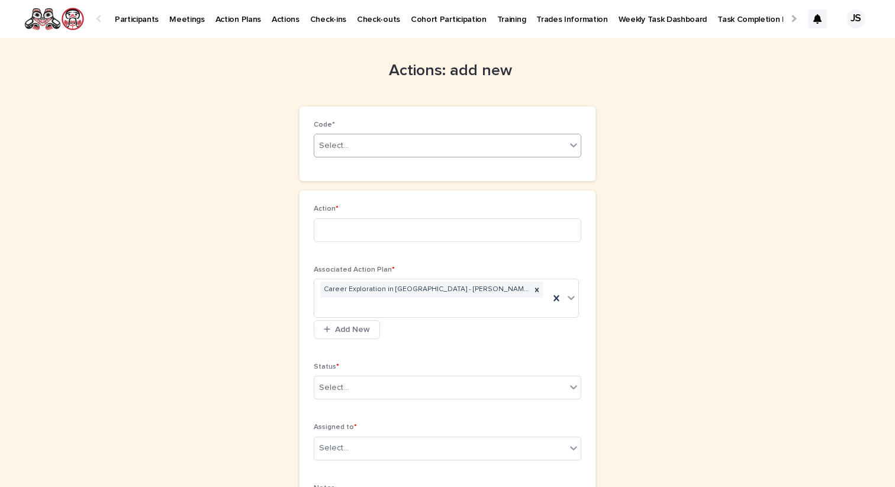
click at [462, 152] on div "Select..." at bounding box center [440, 146] width 252 height 20
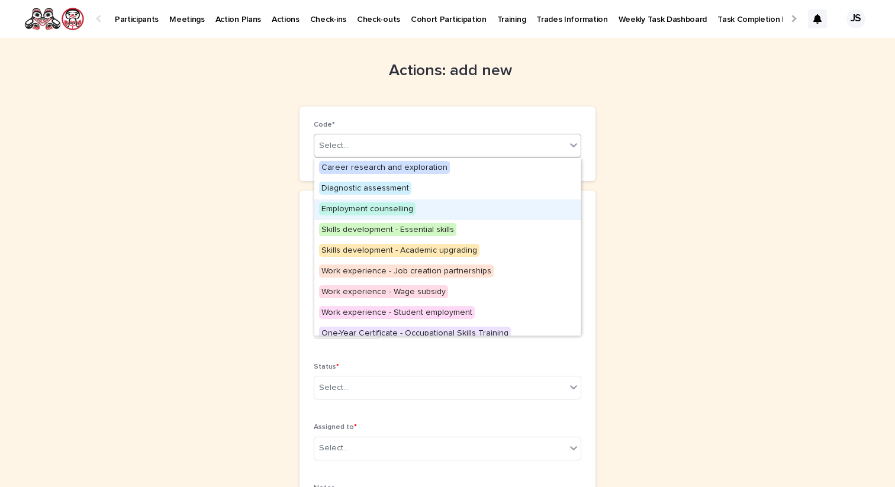
click at [377, 212] on span "Employment counselling" at bounding box center [367, 208] width 96 height 13
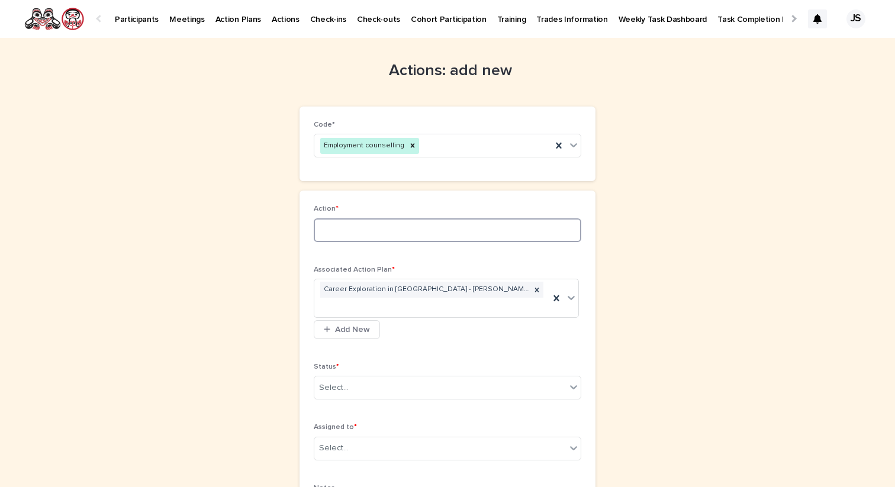
click at [375, 230] on input at bounding box center [448, 230] width 268 height 24
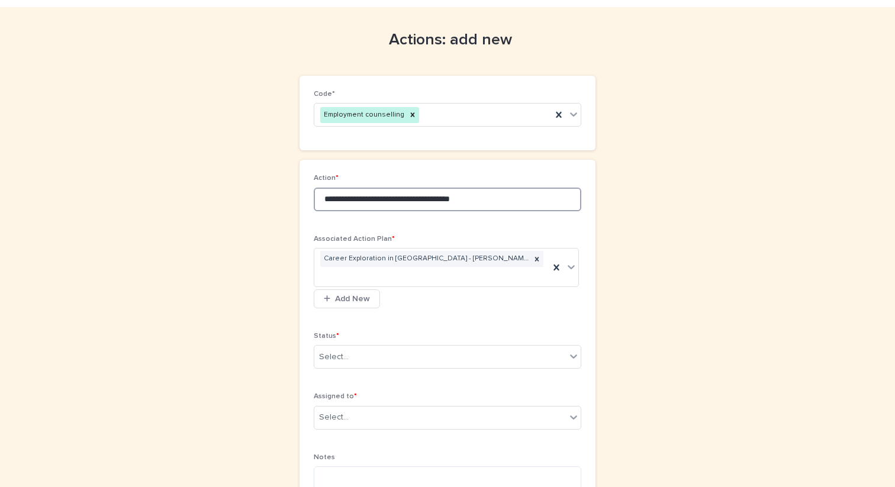
scroll to position [34, 0]
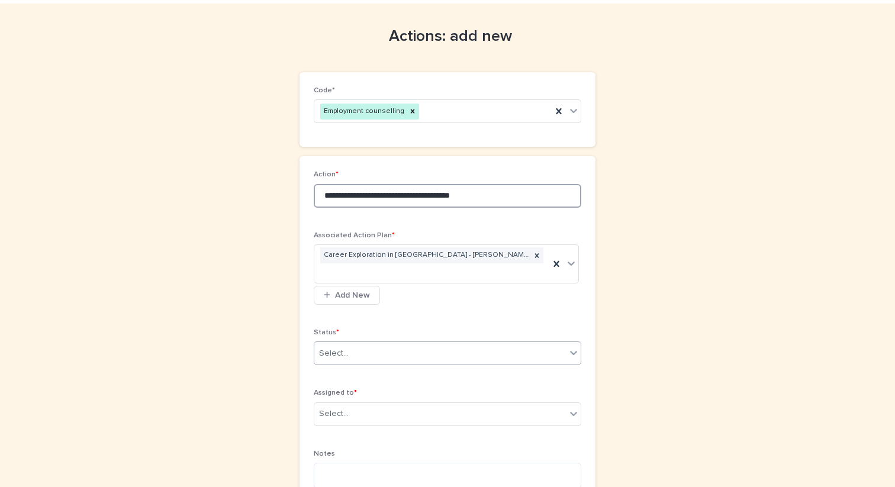
type input "**********"
click at [404, 352] on div "Select..." at bounding box center [440, 354] width 252 height 20
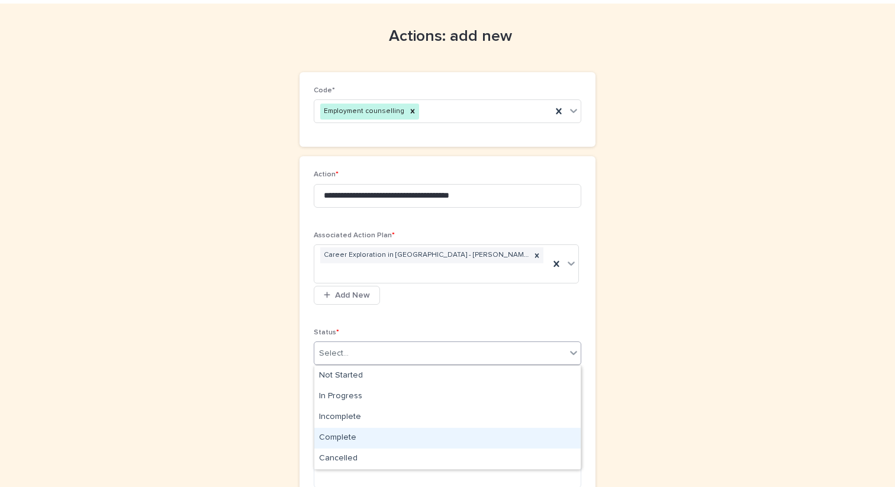
click at [388, 435] on div "Complete" at bounding box center [447, 438] width 266 height 21
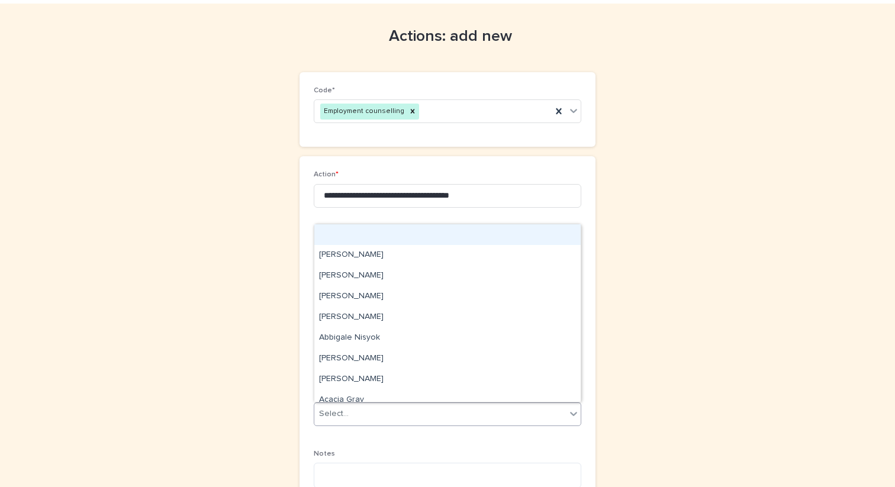
click at [385, 417] on div "Select..." at bounding box center [440, 414] width 252 height 20
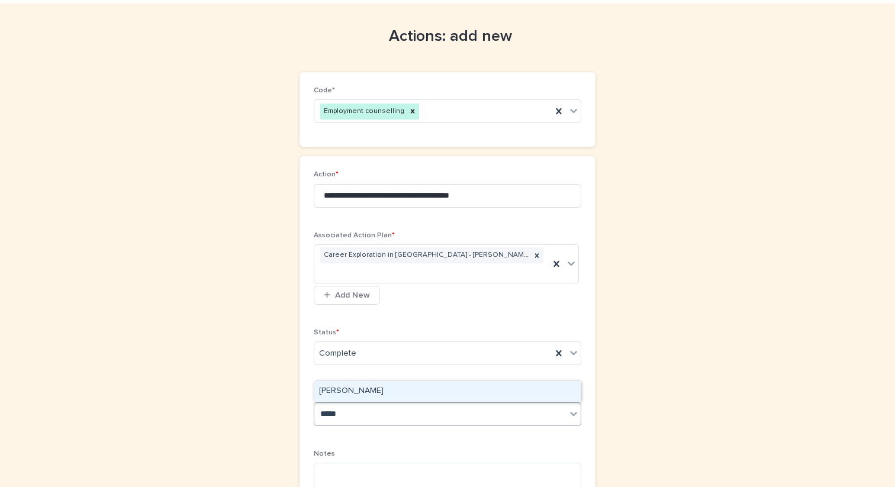
type input "******"
click at [363, 395] on div "[PERSON_NAME]" at bounding box center [447, 391] width 266 height 21
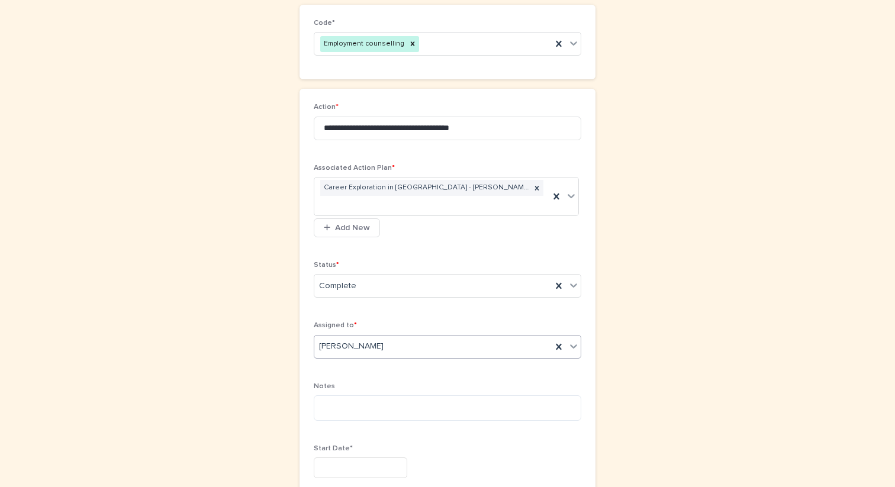
scroll to position [163, 0]
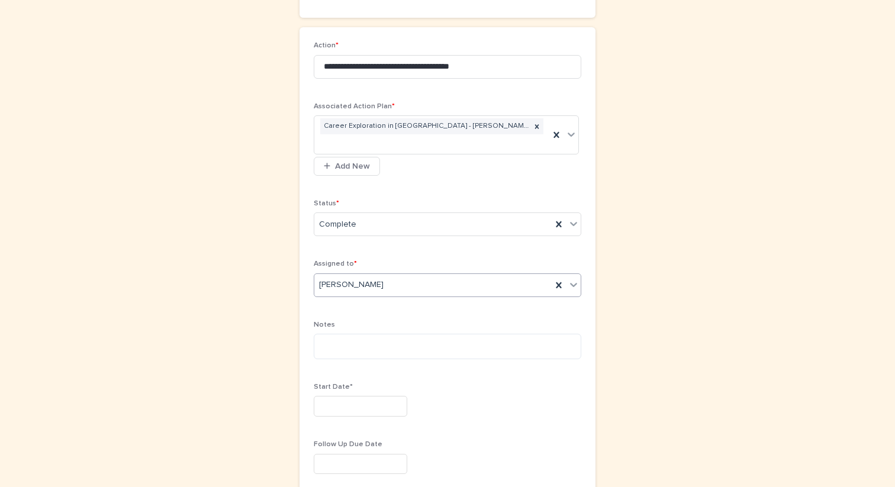
click at [355, 400] on input "text" at bounding box center [361, 406] width 94 height 21
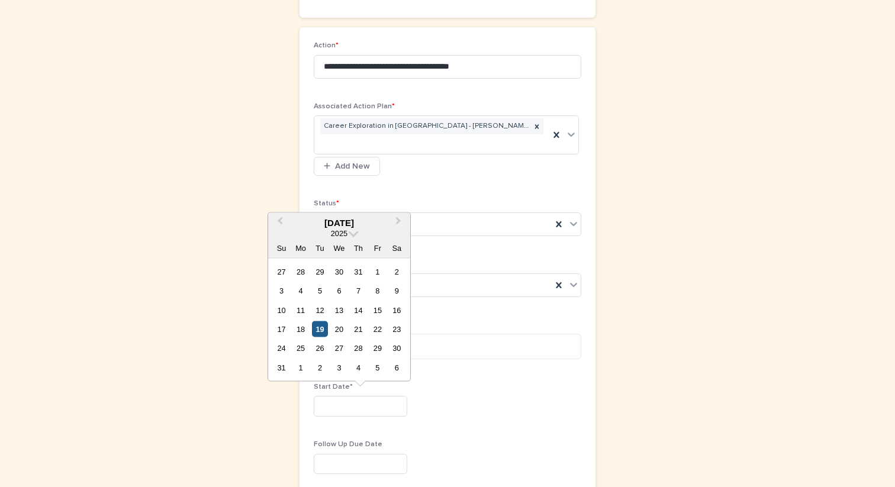
click at [318, 328] on div "19" at bounding box center [320, 329] width 16 height 16
type input "*********"
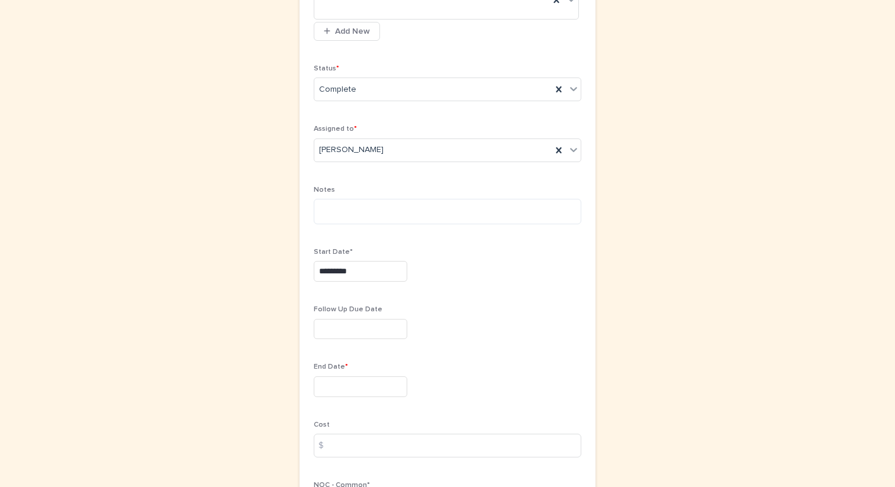
scroll to position [369, 0]
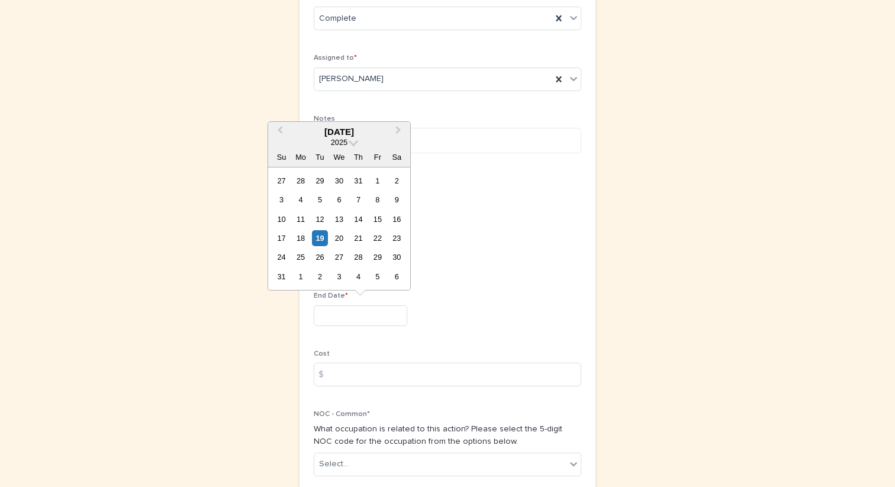
click at [343, 319] on input "text" at bounding box center [361, 315] width 94 height 21
click at [398, 131] on span "Next Month" at bounding box center [398, 132] width 0 height 16
click at [317, 181] on div "2" at bounding box center [320, 181] width 16 height 16
type input "********"
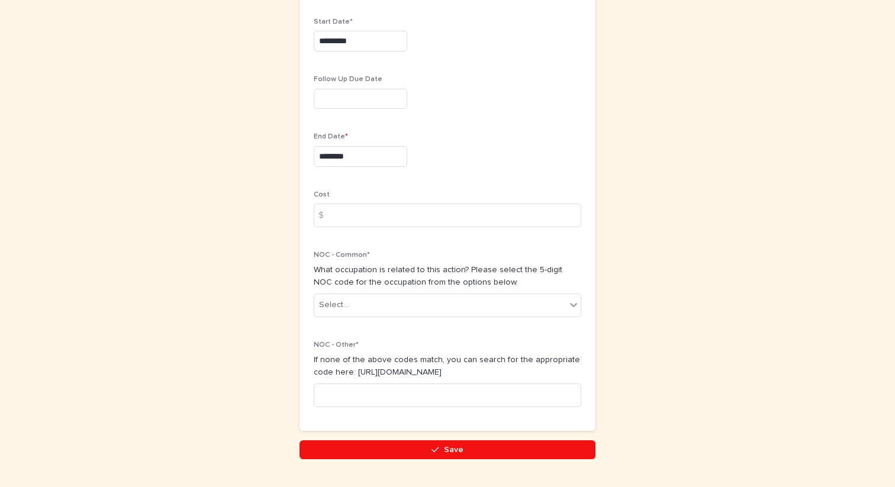
scroll to position [560, 0]
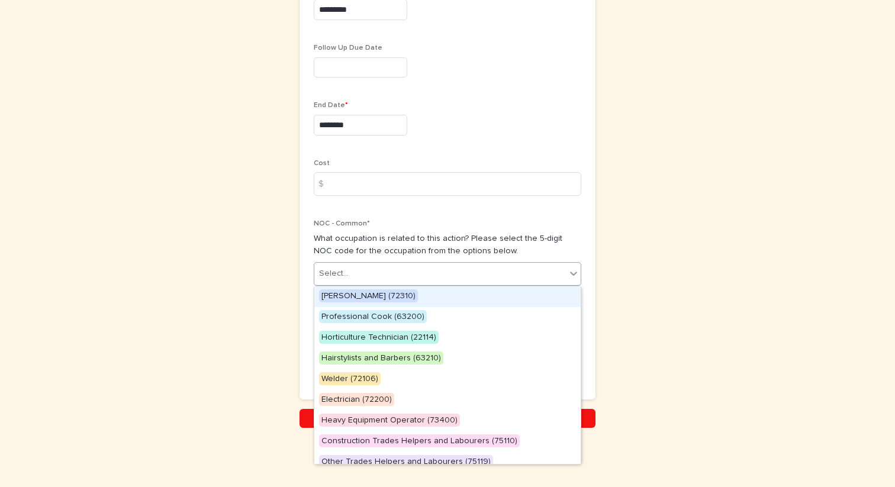
click at [346, 285] on div "Select..." at bounding box center [448, 274] width 268 height 24
click at [346, 291] on span "[PERSON_NAME] (72310)" at bounding box center [368, 295] width 99 height 13
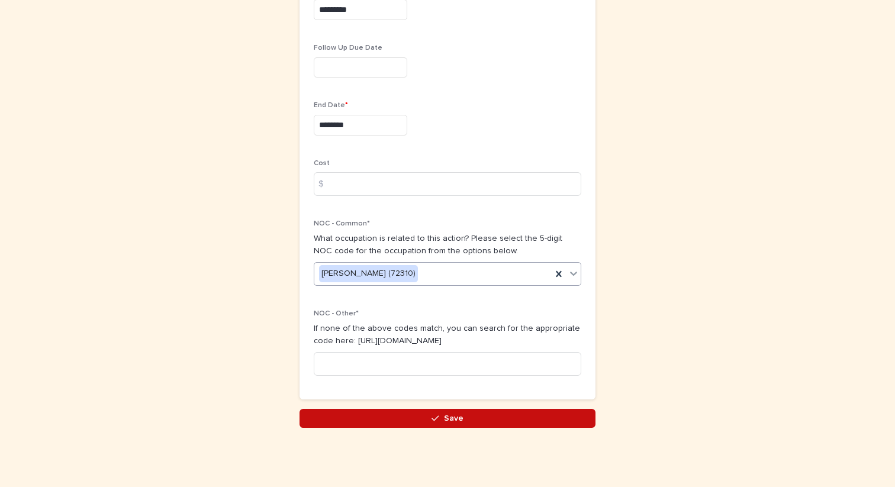
click at [365, 421] on button "Save" at bounding box center [447, 418] width 296 height 19
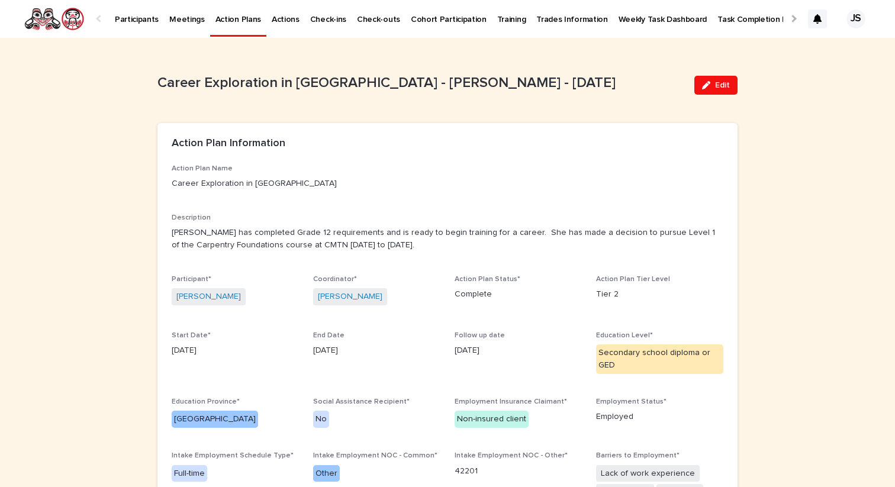
click at [124, 14] on p "Participants" at bounding box center [137, 12] width 44 height 25
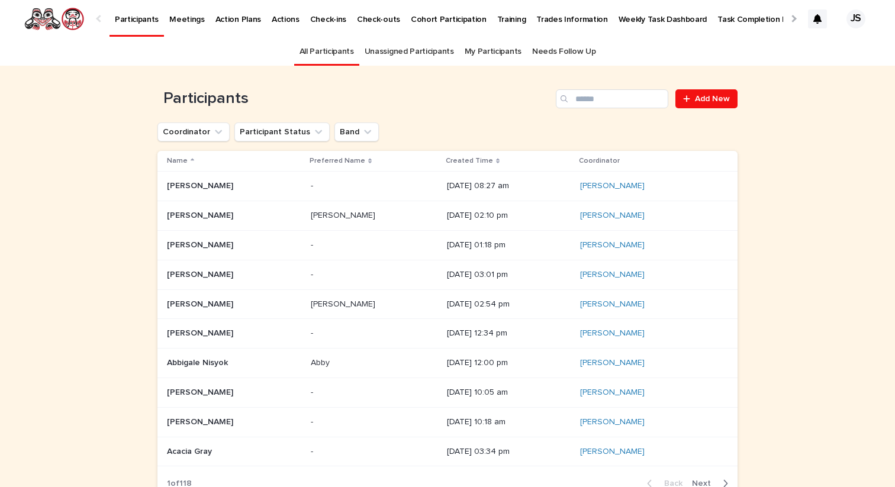
click at [128, 21] on p "Participants" at bounding box center [137, 12] width 44 height 25
click at [134, 25] on link "Participants" at bounding box center [136, 17] width 54 height 35
click at [604, 100] on input "Search" at bounding box center [612, 98] width 112 height 19
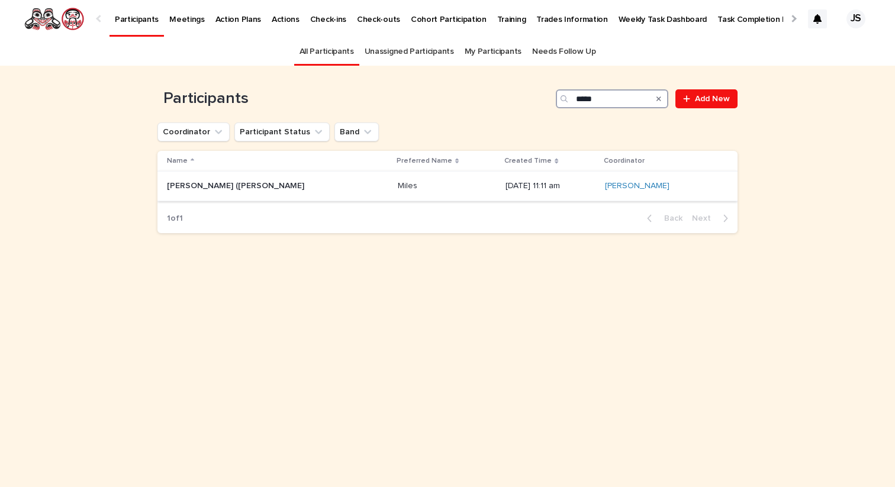
type input "*****"
click at [241, 185] on p "[PERSON_NAME] ([PERSON_NAME]" at bounding box center [237, 185] width 140 height 12
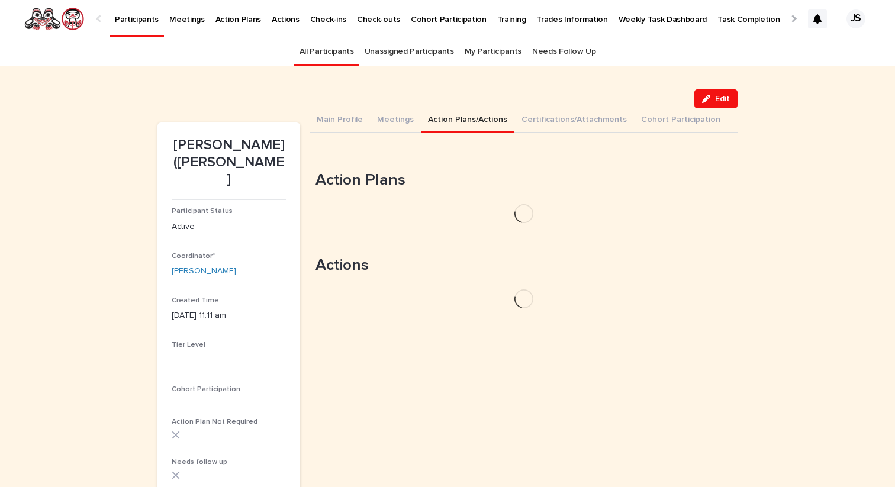
click at [472, 122] on button "Action Plans/Actions" at bounding box center [468, 120] width 94 height 25
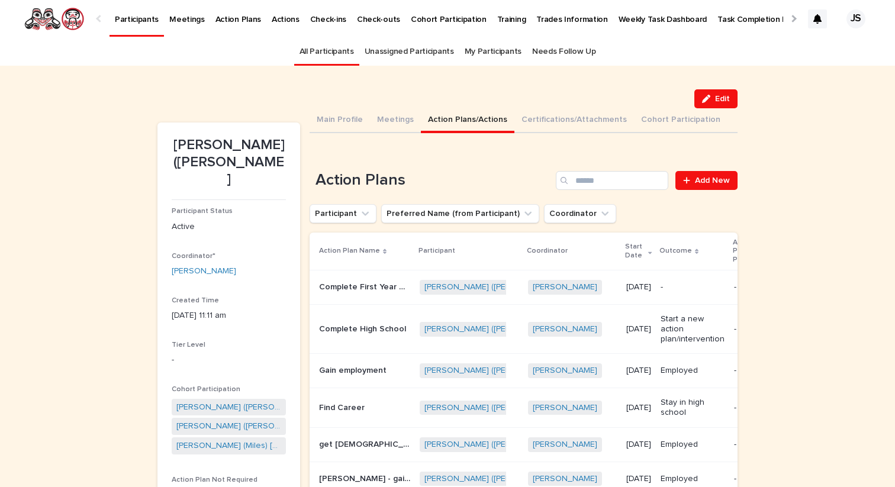
click at [338, 290] on p "Complete First Year University Credit courses" at bounding box center [366, 286] width 94 height 12
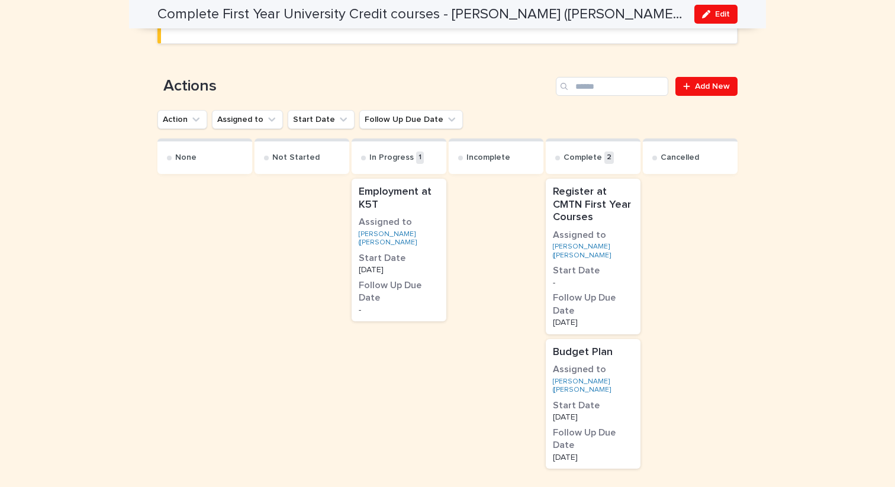
scroll to position [707, 0]
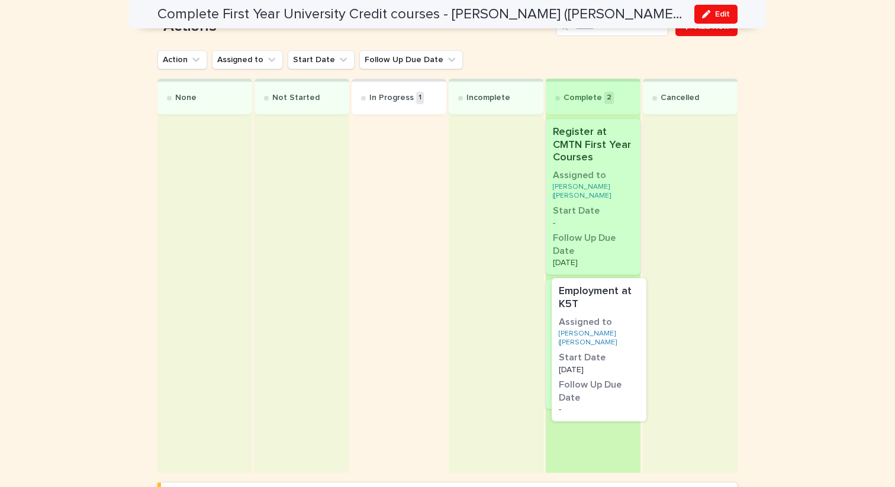
drag, startPoint x: 433, startPoint y: 180, endPoint x: 636, endPoint y: 353, distance: 266.6
click at [636, 353] on div "None Not Started In Progress 1 Employment at K5T Assigned to [PERSON_NAME] (Mil…" at bounding box center [447, 276] width 580 height 394
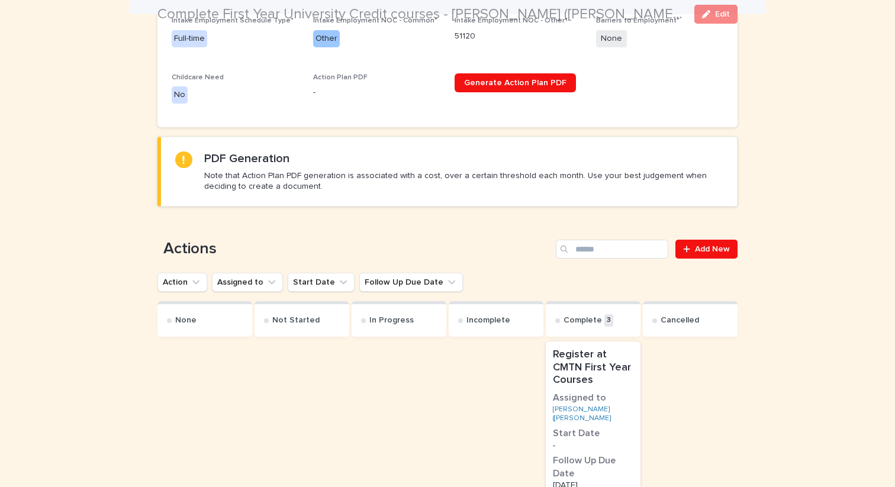
scroll to position [706, 0]
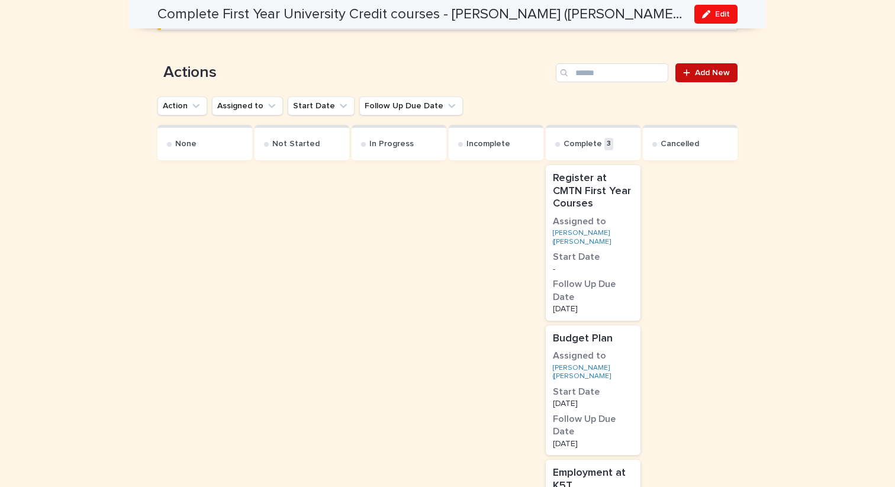
click at [712, 69] on span "Add New" at bounding box center [712, 73] width 35 height 8
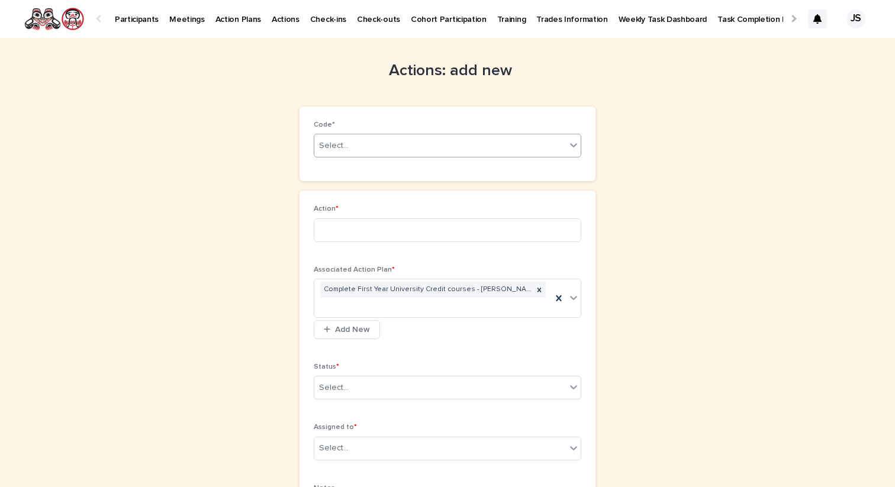
click at [413, 144] on div "Select..." at bounding box center [440, 146] width 252 height 20
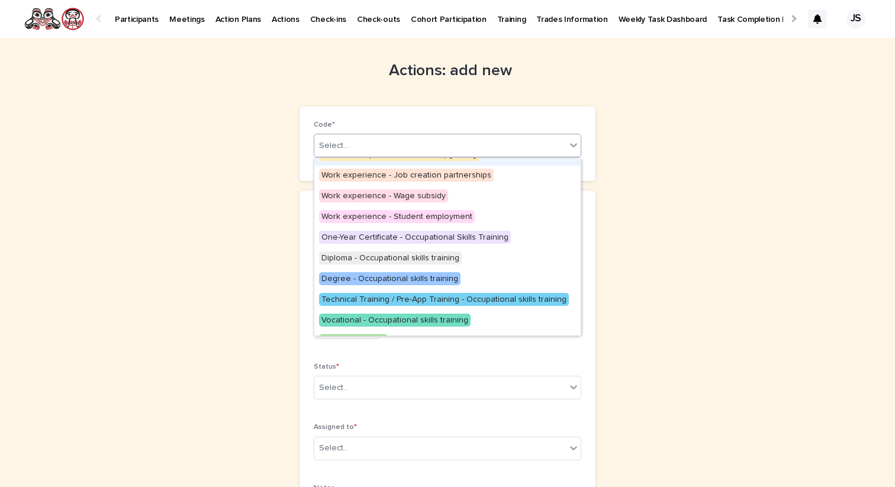
scroll to position [94, 0]
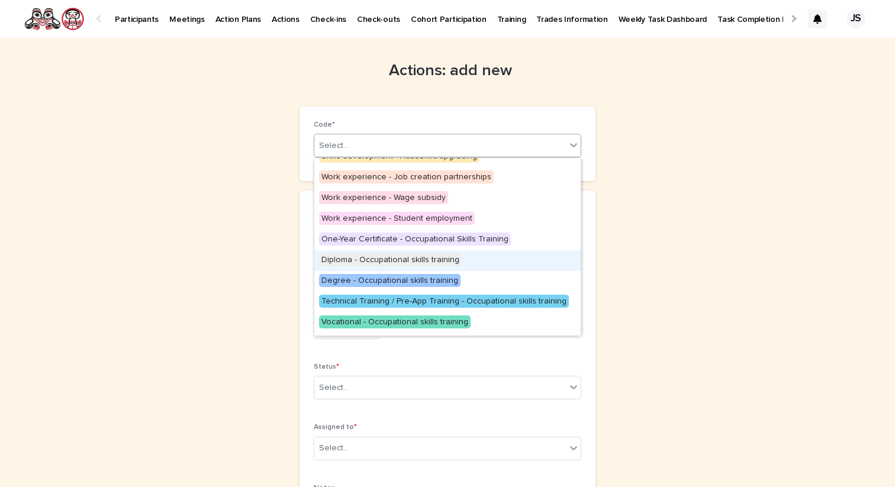
click at [365, 262] on span "Diploma - Occupational skills training" at bounding box center [390, 259] width 143 height 13
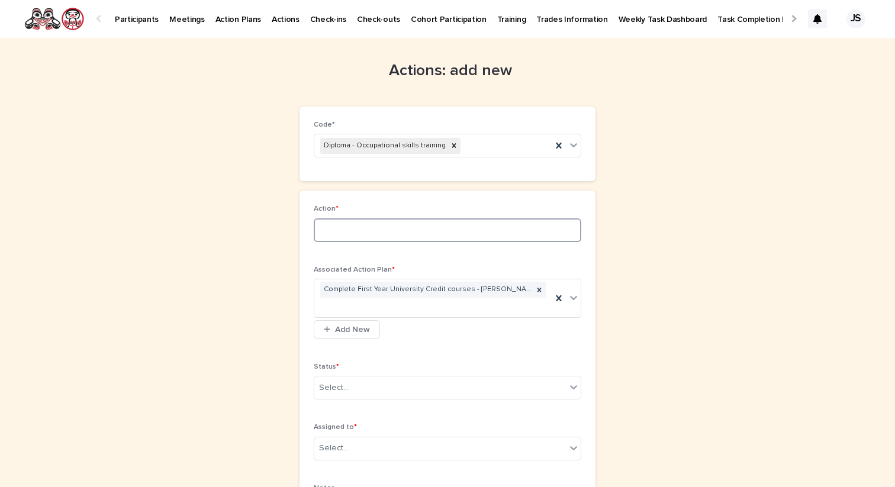
click at [344, 229] on input at bounding box center [448, 230] width 268 height 24
type input "**********"
click at [372, 389] on div "Select..." at bounding box center [440, 388] width 252 height 20
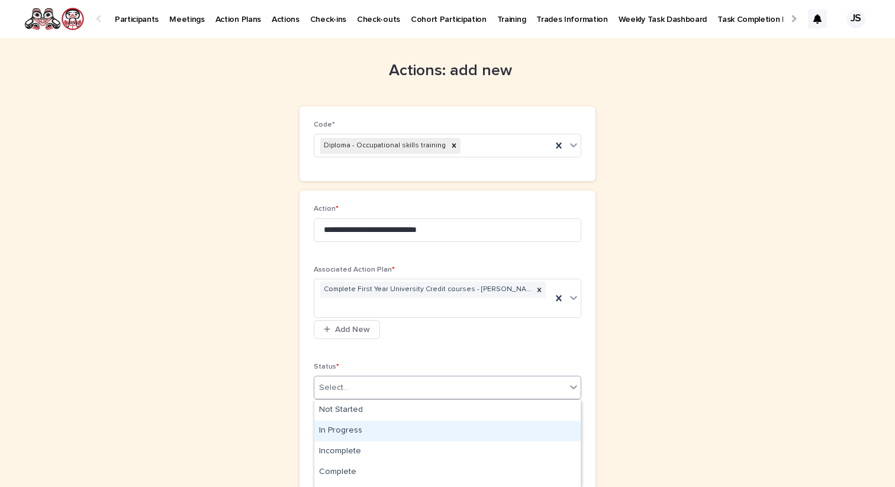
click at [363, 426] on div "In Progress" at bounding box center [447, 431] width 266 height 21
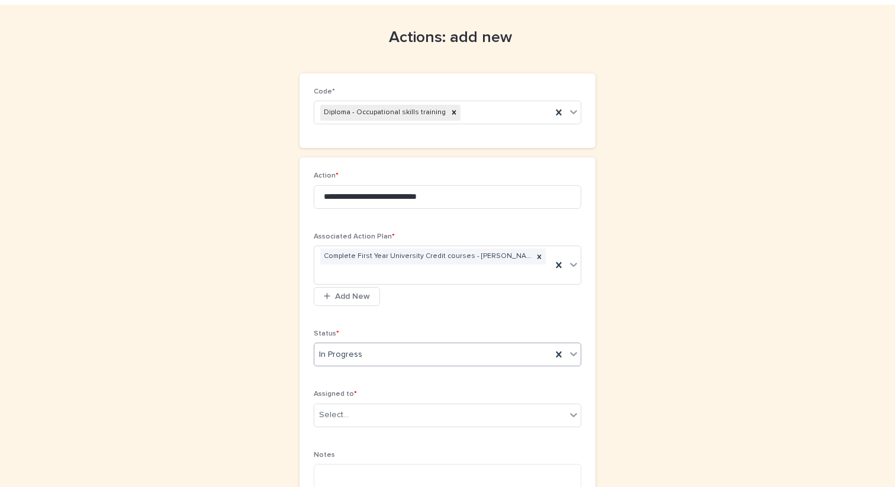
scroll to position [54, 0]
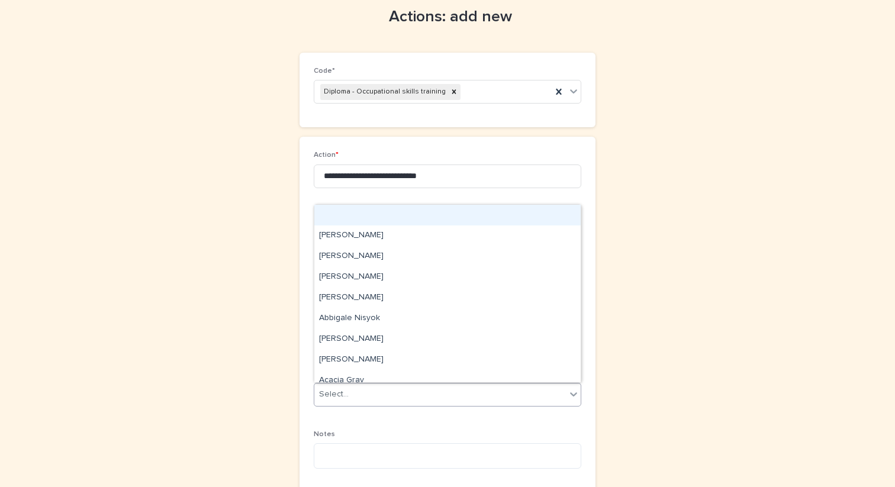
click at [363, 391] on div "Select..." at bounding box center [440, 395] width 252 height 20
type input "****"
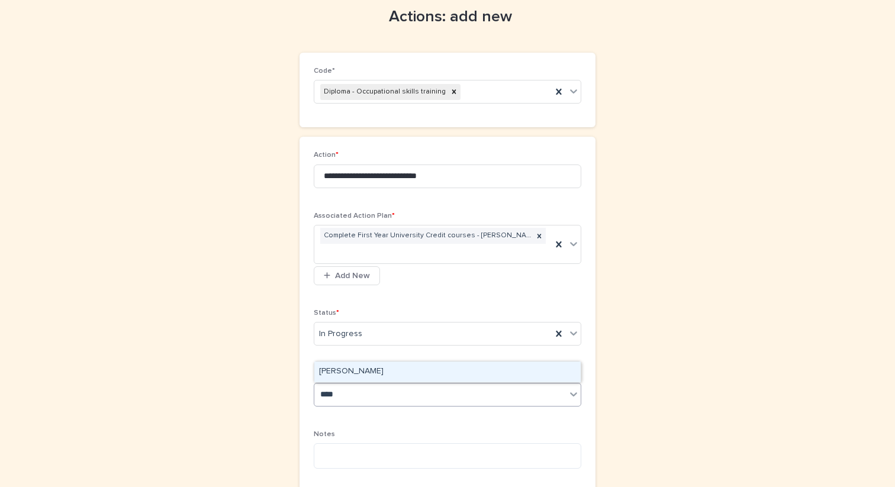
click at [349, 374] on div "[PERSON_NAME]" at bounding box center [447, 372] width 266 height 21
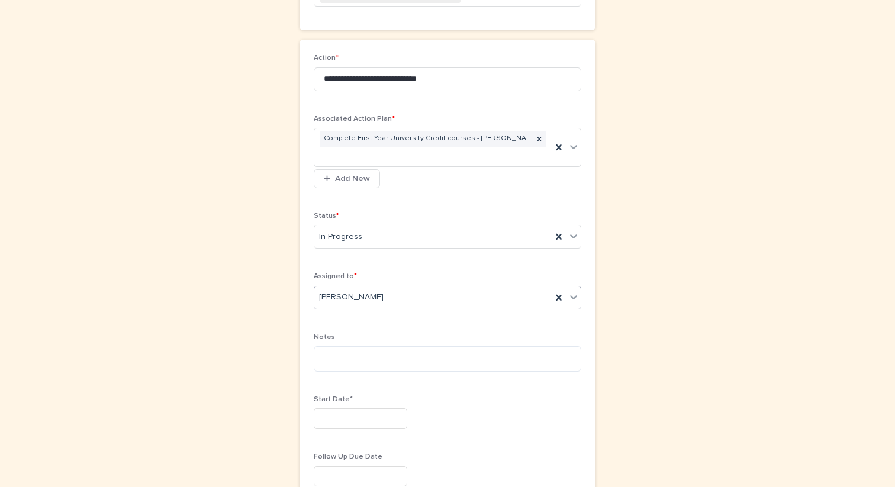
scroll to position [160, 0]
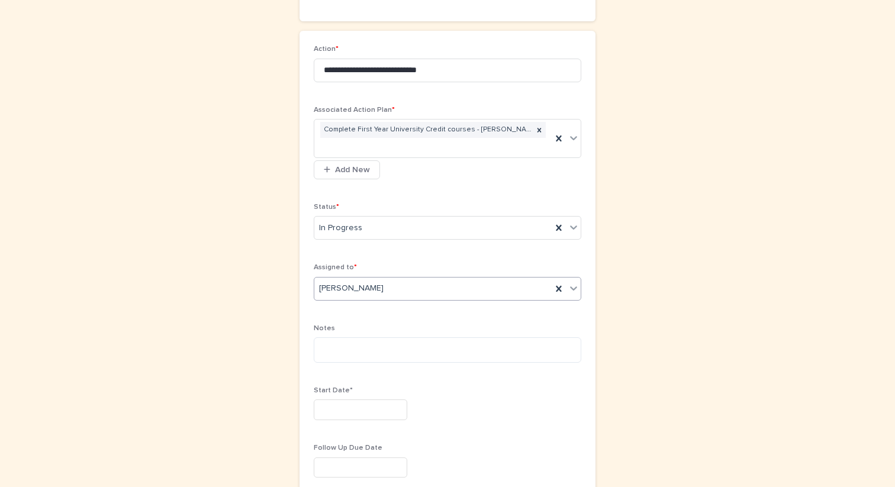
click at [349, 408] on input "text" at bounding box center [361, 410] width 94 height 21
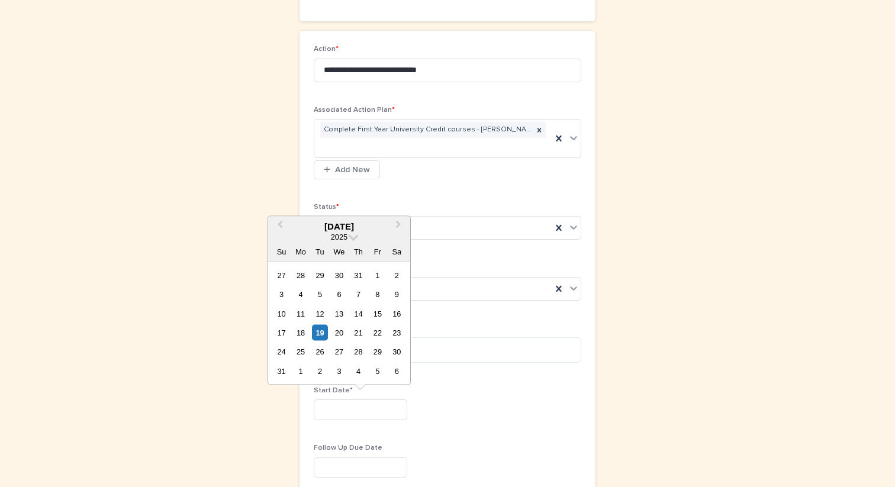
click at [378, 285] on div "3 4 5 6 7 8 9" at bounding box center [339, 294] width 134 height 19
click at [378, 279] on div "1" at bounding box center [377, 275] width 16 height 16
type input "********"
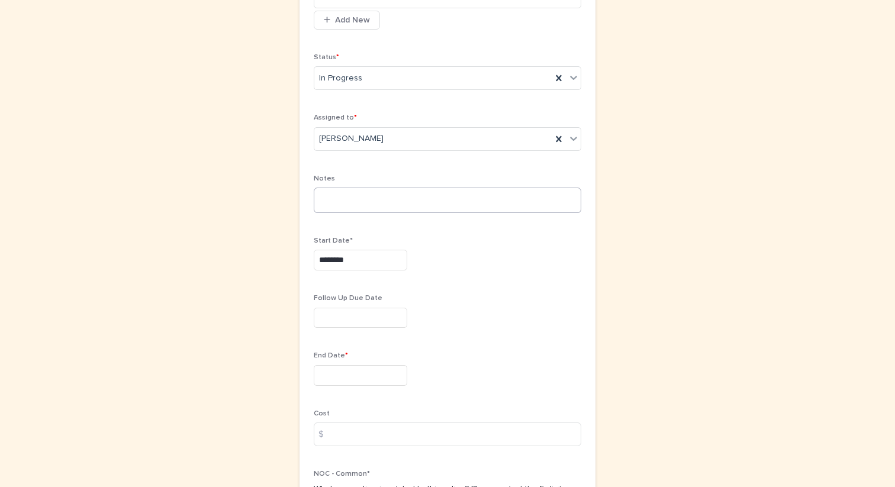
scroll to position [356, 0]
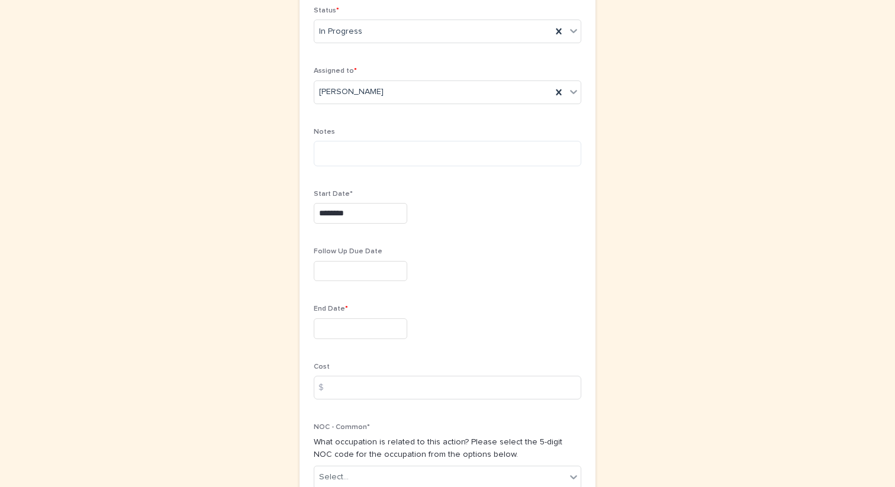
click at [349, 333] on input "text" at bounding box center [361, 328] width 94 height 21
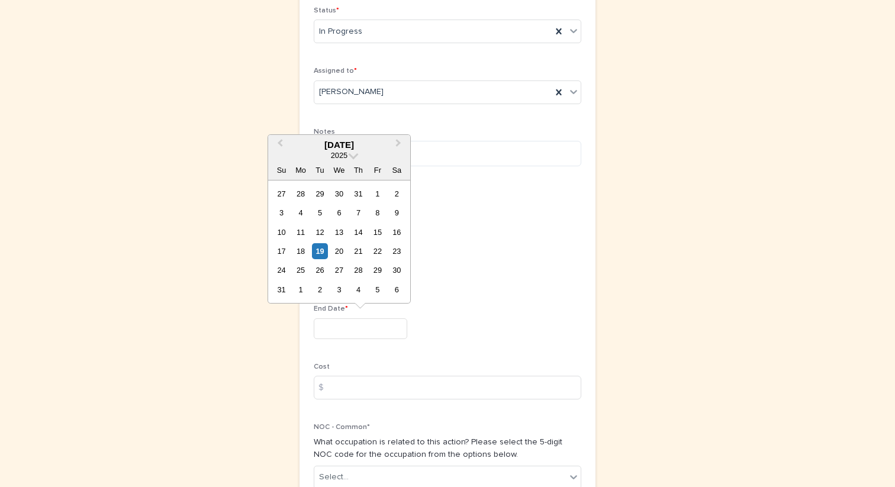
click at [400, 135] on div "[DATE] 2025 Su Mo Tu We Th Fr Sa" at bounding box center [339, 158] width 142 height 46
click at [400, 139] on button "Next Month" at bounding box center [399, 145] width 19 height 19
click at [319, 194] on div "2" at bounding box center [320, 194] width 16 height 16
type input "********"
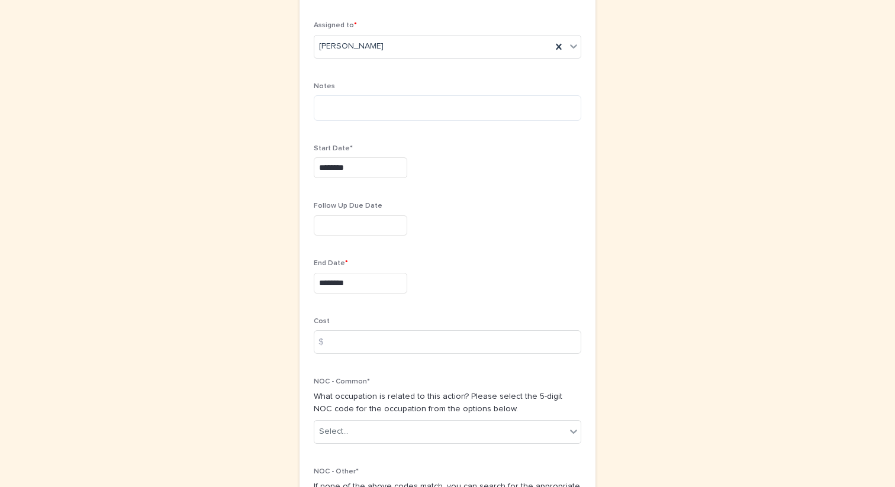
scroll to position [402, 0]
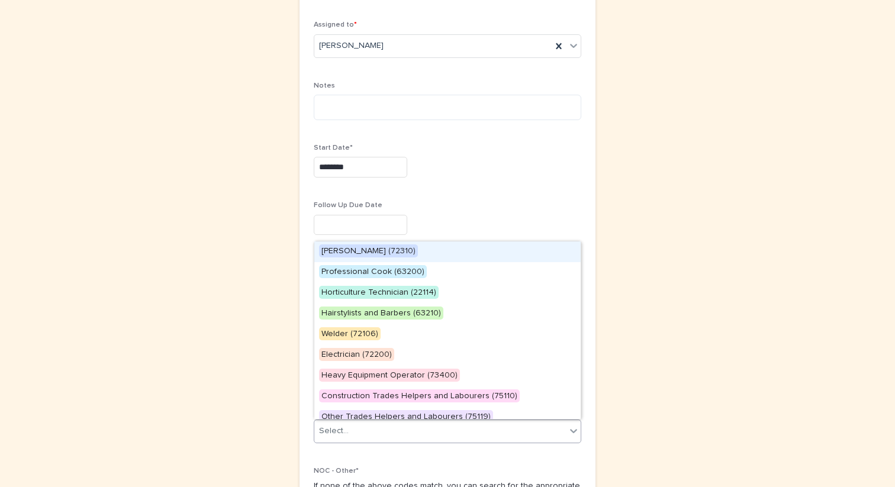
click at [373, 431] on div "Select..." at bounding box center [440, 431] width 252 height 20
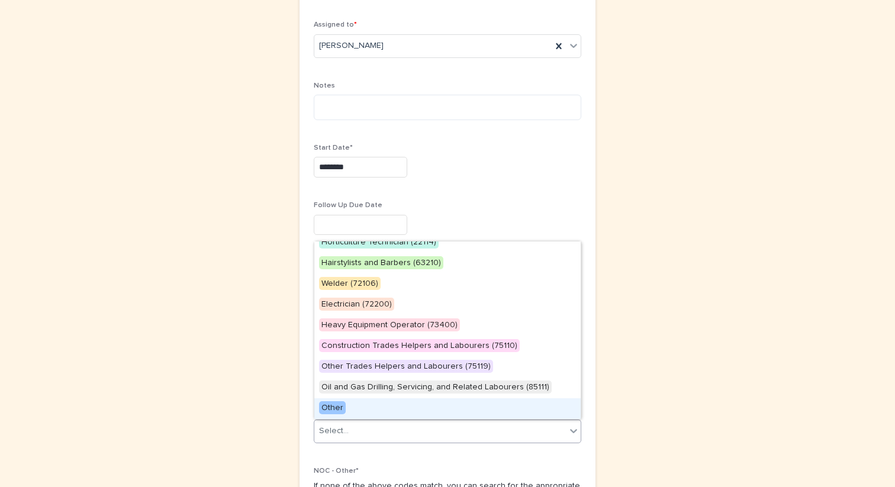
click at [350, 411] on div "Other" at bounding box center [447, 408] width 266 height 21
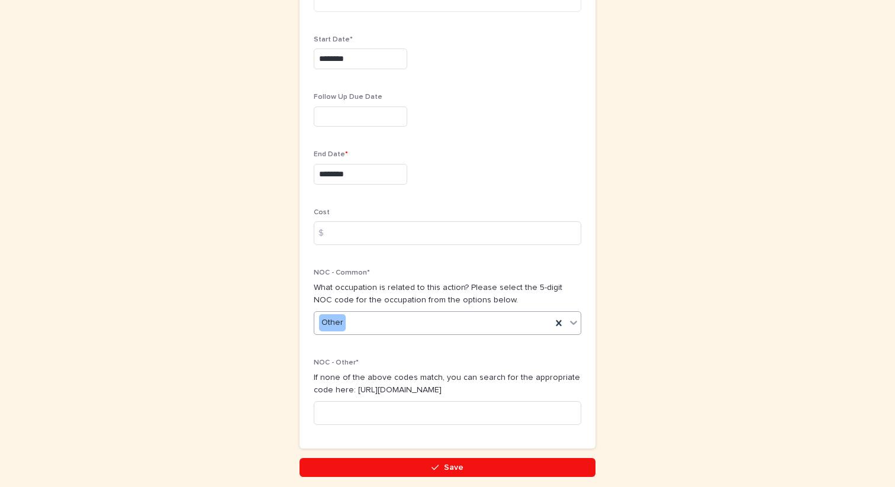
scroll to position [530, 0]
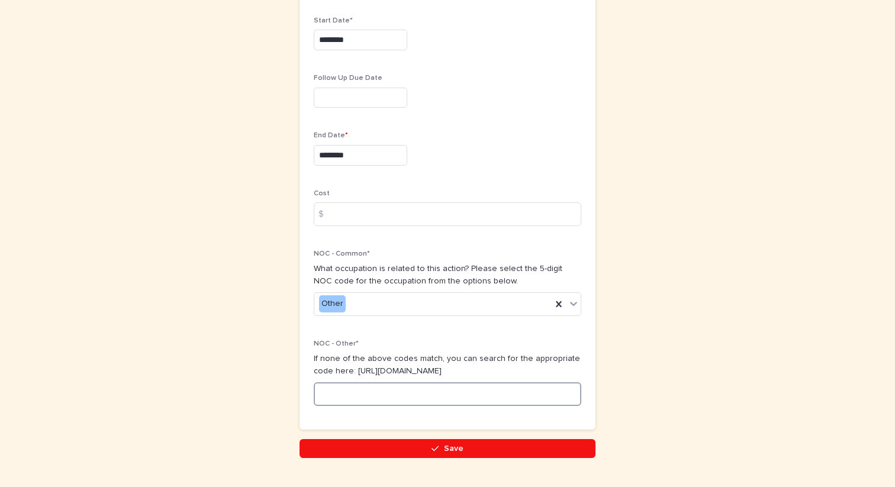
click at [349, 393] on input at bounding box center [448, 394] width 268 height 24
type input "*****"
click at [338, 443] on button "Save" at bounding box center [447, 448] width 296 height 19
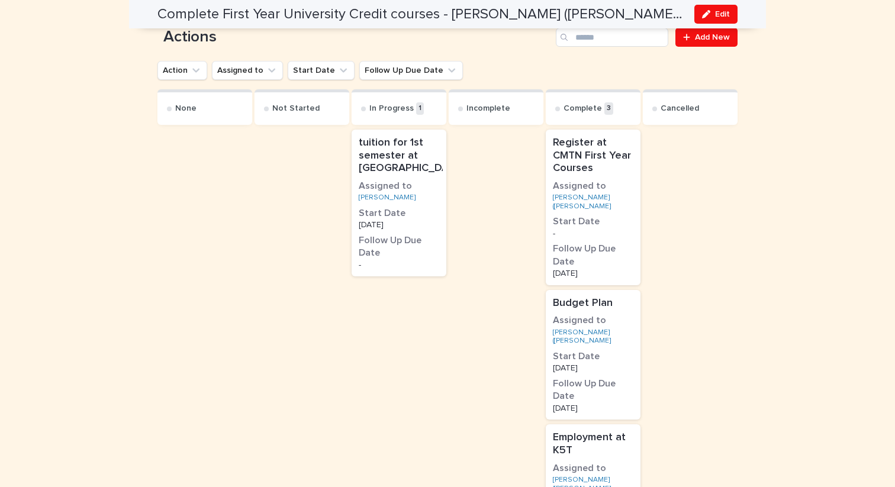
scroll to position [629, 0]
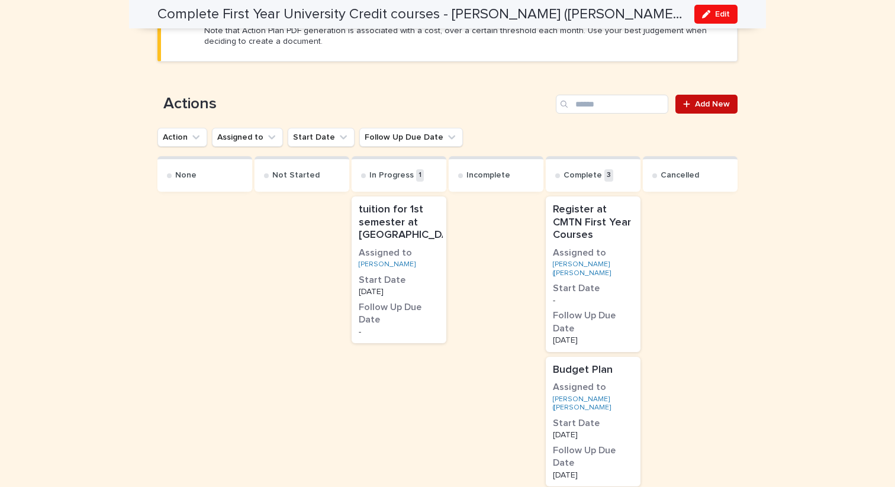
click at [720, 100] on span "Add New" at bounding box center [712, 104] width 35 height 8
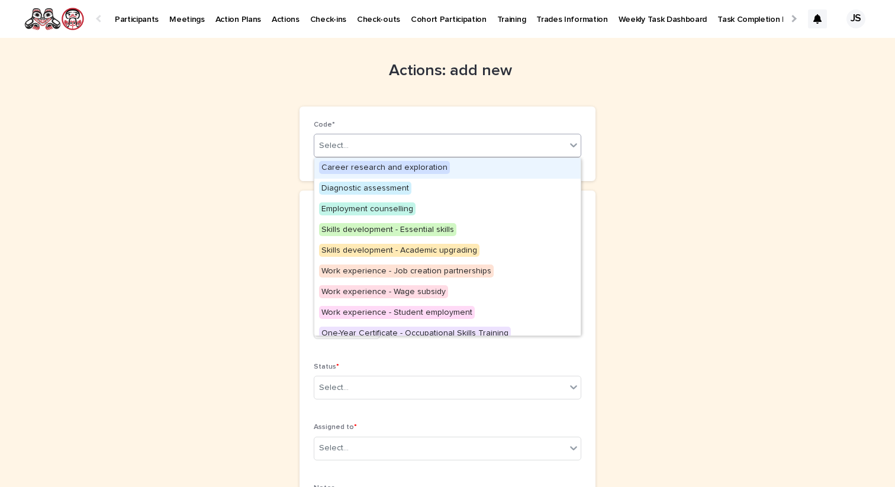
click at [431, 153] on div "Select..." at bounding box center [440, 146] width 252 height 20
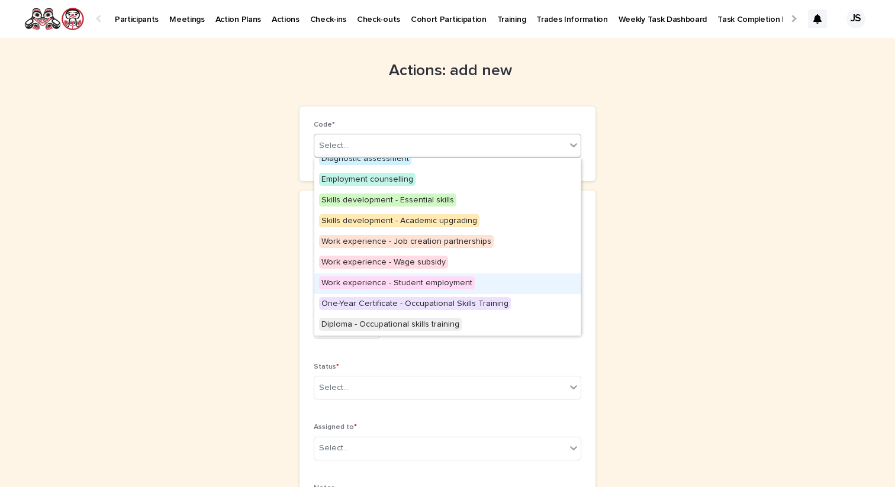
scroll to position [51, 0]
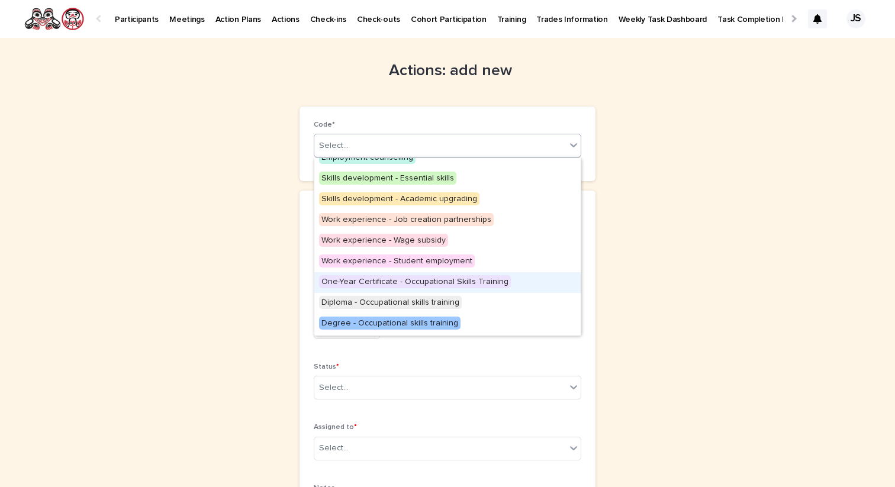
click at [415, 284] on span "One-Year Certificate - Occupational Skills Training" at bounding box center [415, 281] width 192 height 13
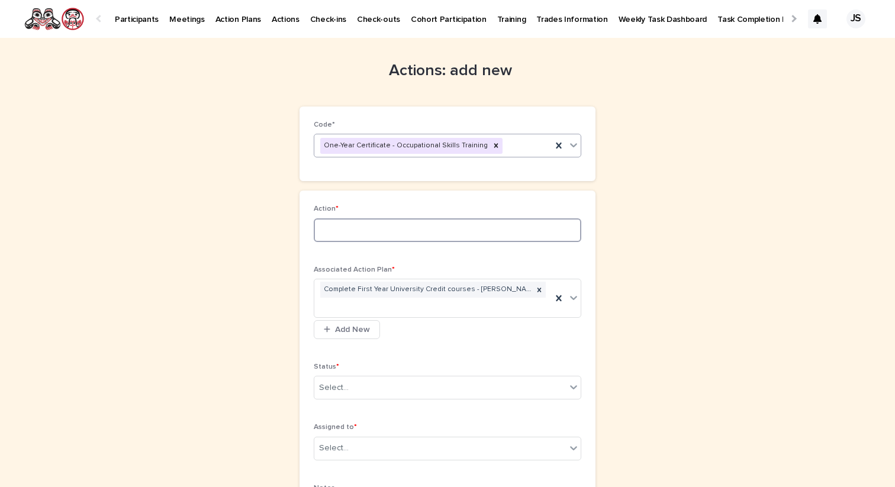
click at [372, 226] on input at bounding box center [448, 230] width 268 height 24
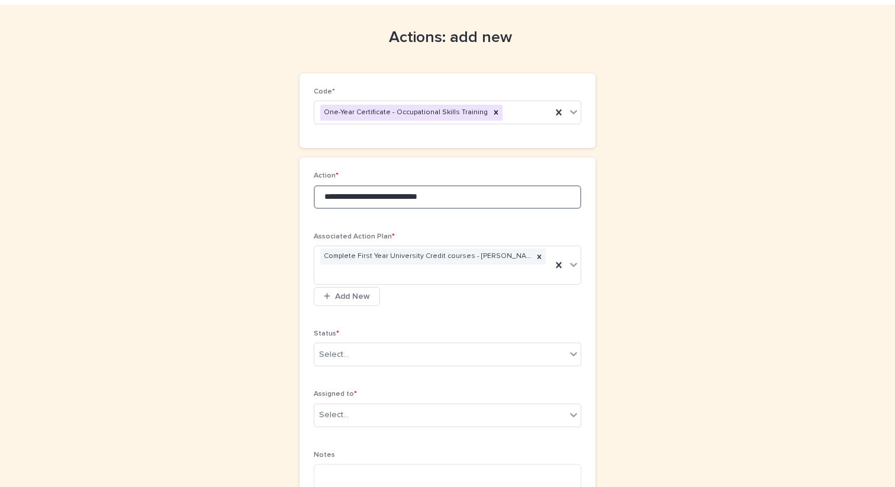
scroll to position [34, 0]
type input "**********"
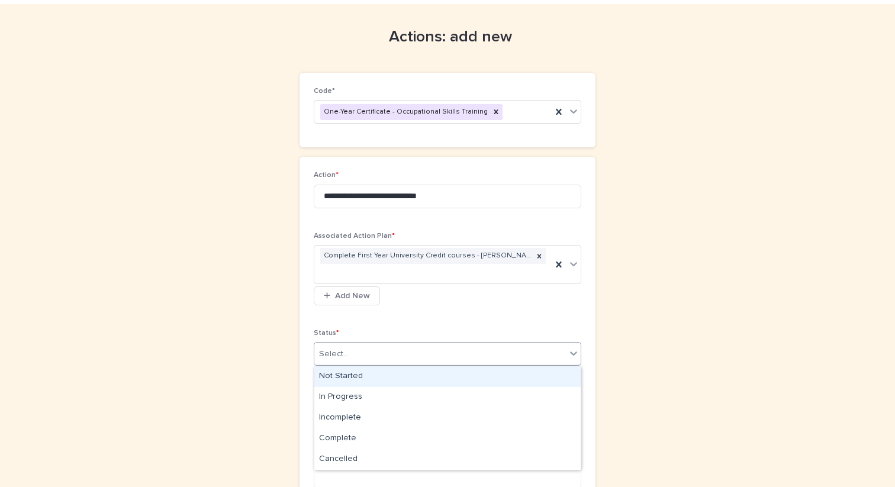
click at [359, 360] on div "Select..." at bounding box center [440, 354] width 252 height 20
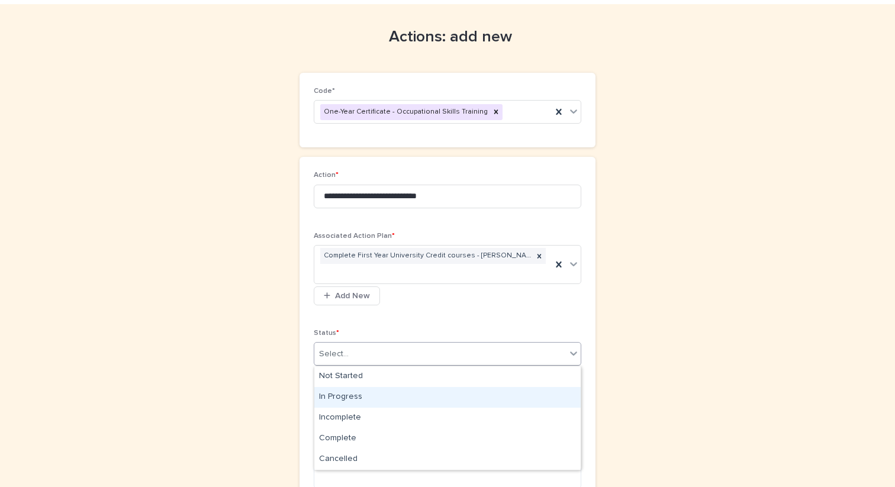
click at [353, 388] on div "In Progress" at bounding box center [447, 397] width 266 height 21
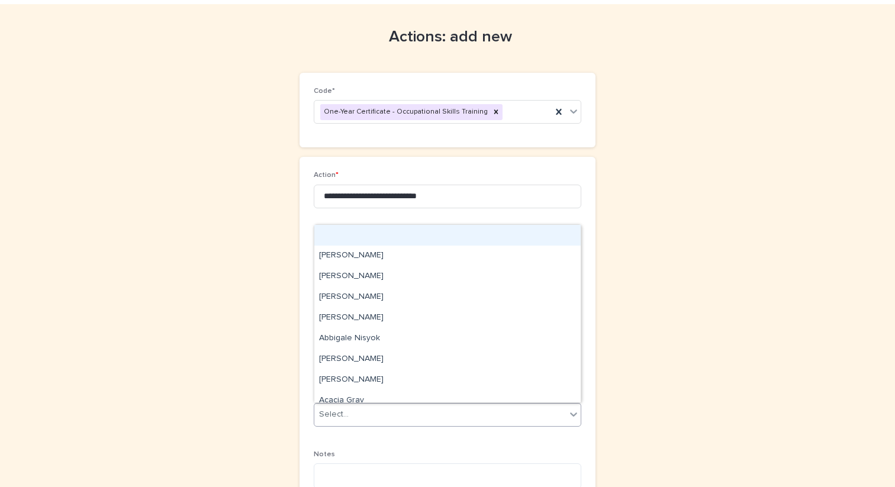
click at [357, 414] on div "Select..." at bounding box center [440, 415] width 252 height 20
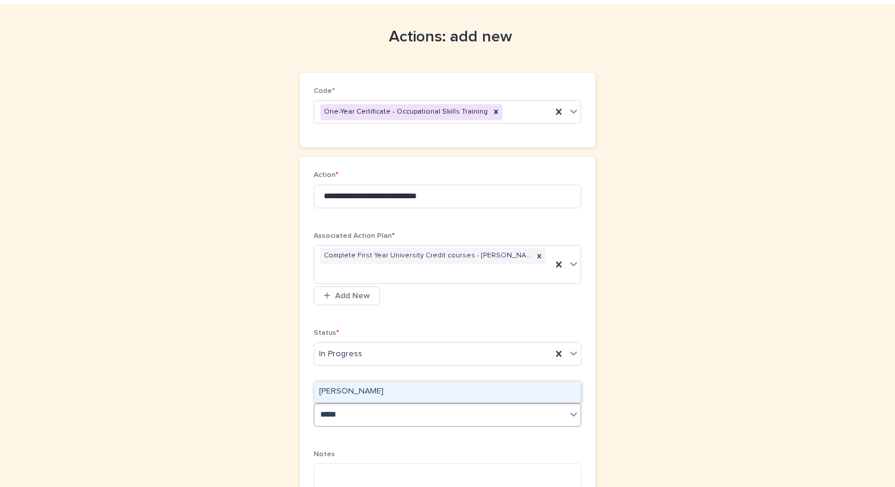
type input "******"
click at [366, 388] on div "[PERSON_NAME]" at bounding box center [447, 392] width 266 height 21
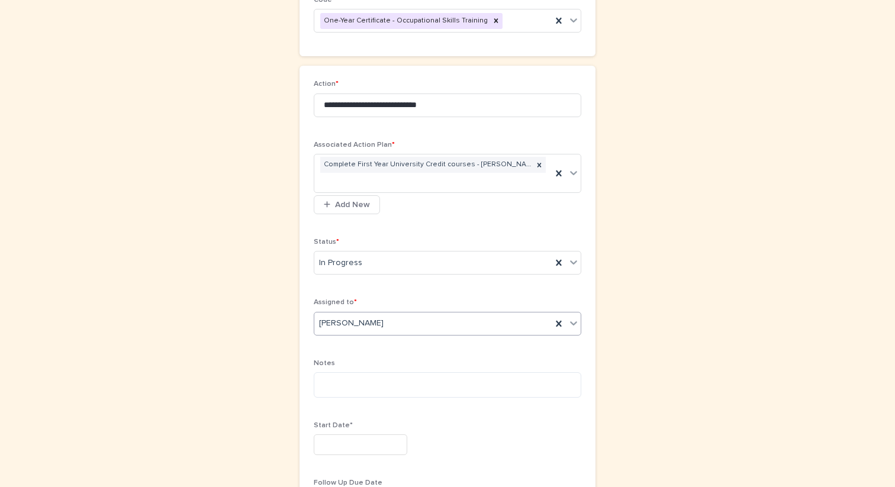
scroll to position [149, 0]
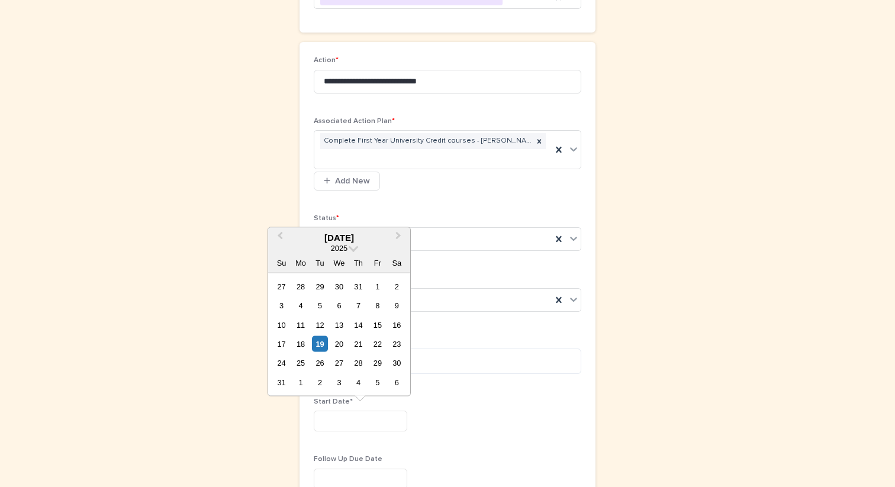
click at [355, 414] on input "text" at bounding box center [361, 421] width 94 height 21
click at [376, 285] on div "1" at bounding box center [377, 286] width 16 height 16
type input "********"
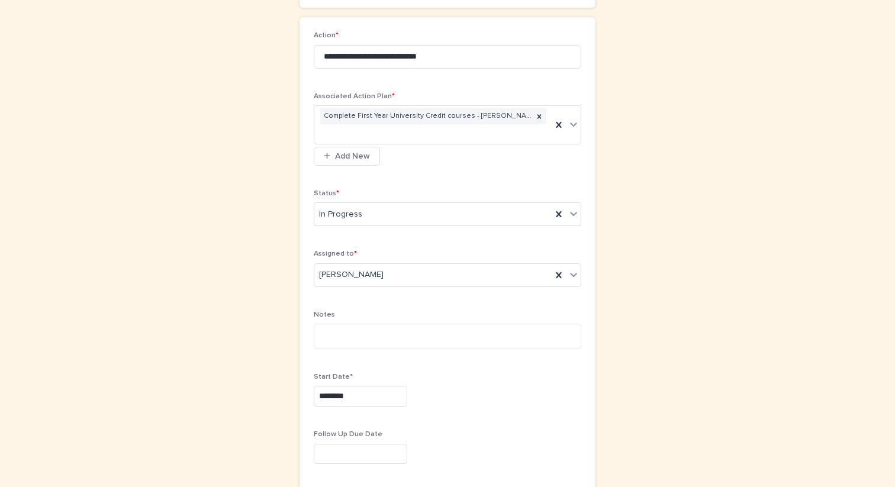
scroll to position [287, 0]
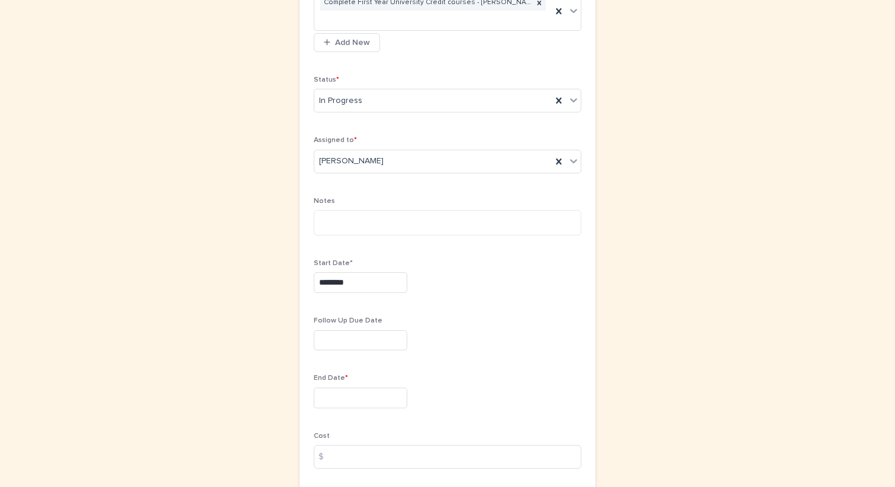
click at [360, 402] on input "text" at bounding box center [361, 398] width 94 height 21
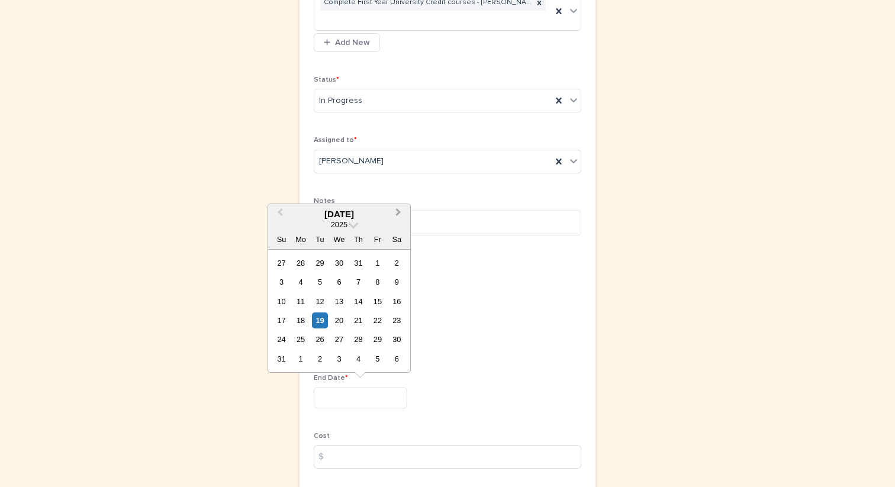
click at [398, 209] on button "Next Month" at bounding box center [399, 214] width 19 height 19
click at [318, 264] on div "2" at bounding box center [320, 263] width 16 height 16
type input "********"
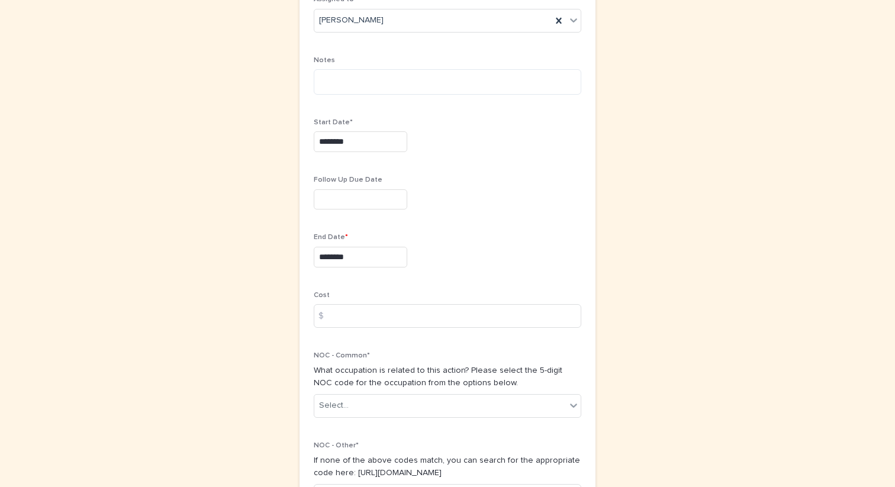
scroll to position [465, 0]
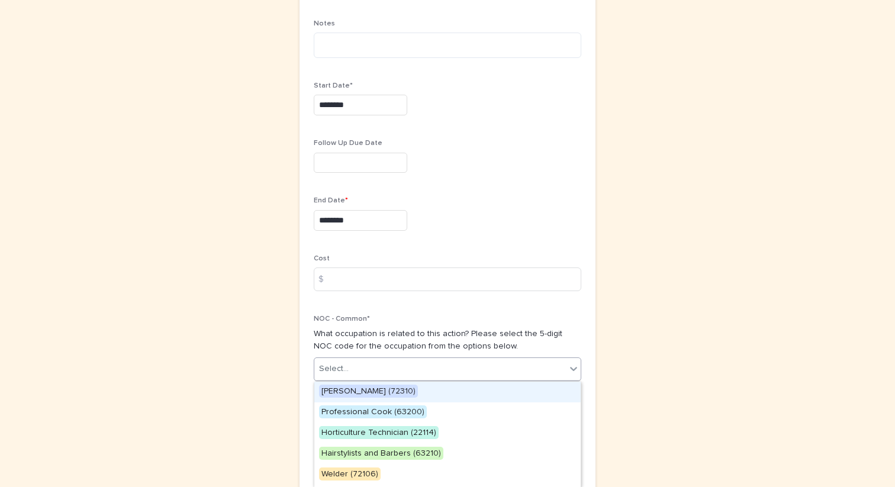
click at [346, 363] on div "Select..." at bounding box center [334, 369] width 30 height 12
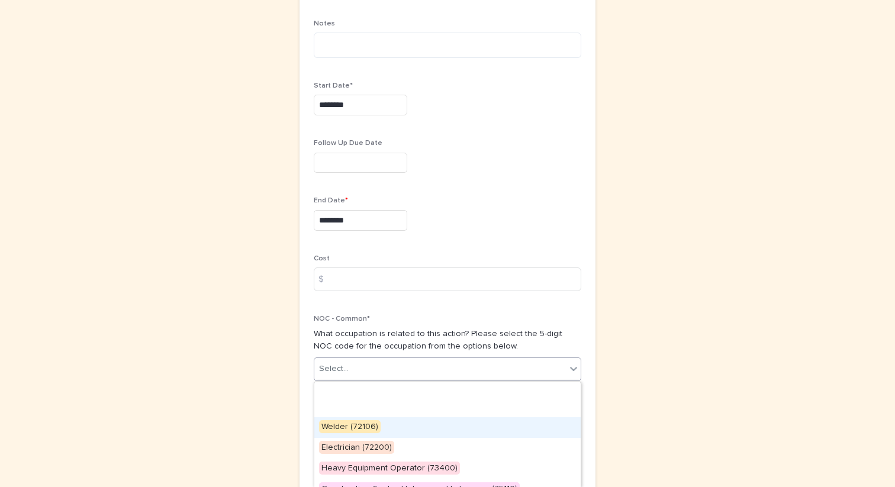
scroll to position [122, 0]
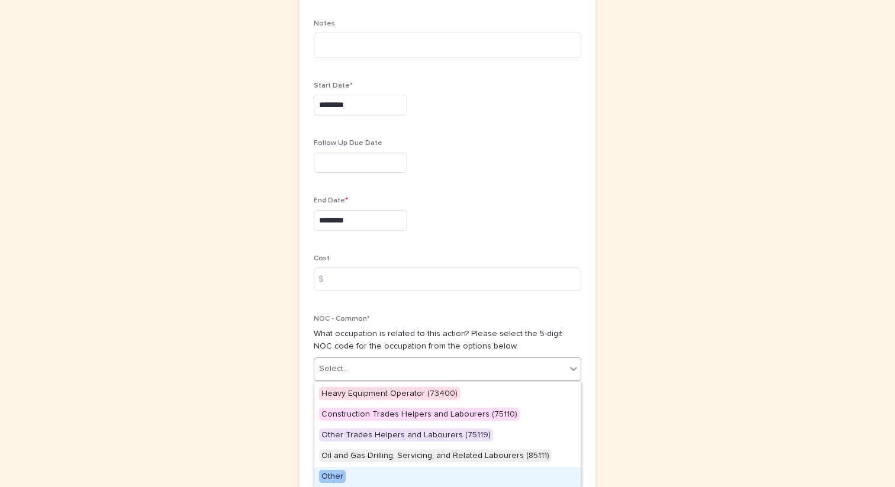
click at [334, 475] on span "Other" at bounding box center [332, 476] width 27 height 13
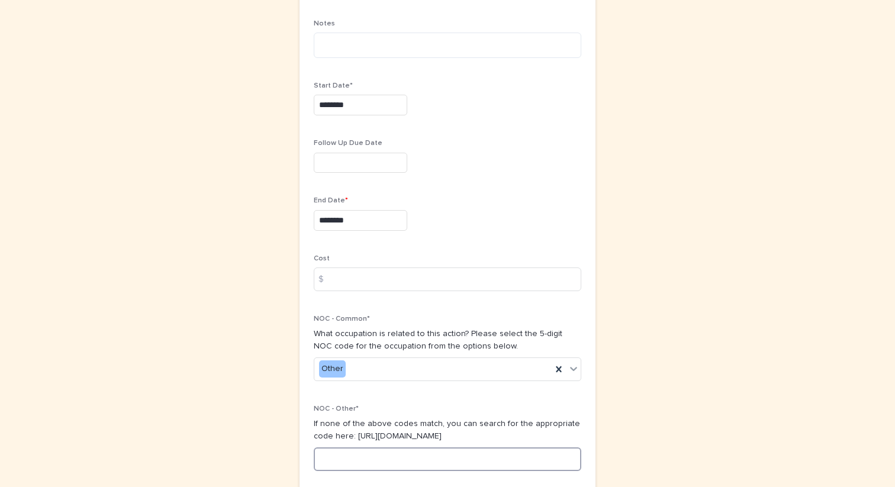
click at [344, 459] on input at bounding box center [448, 459] width 268 height 24
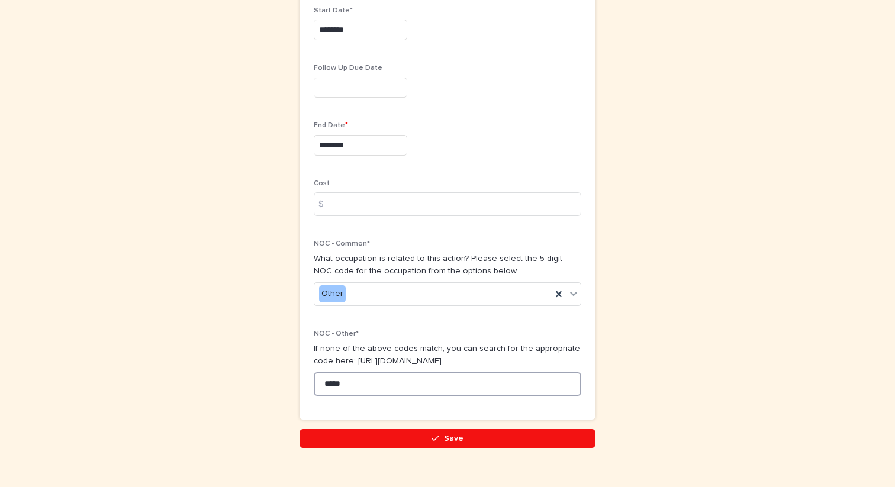
scroll to position [542, 0]
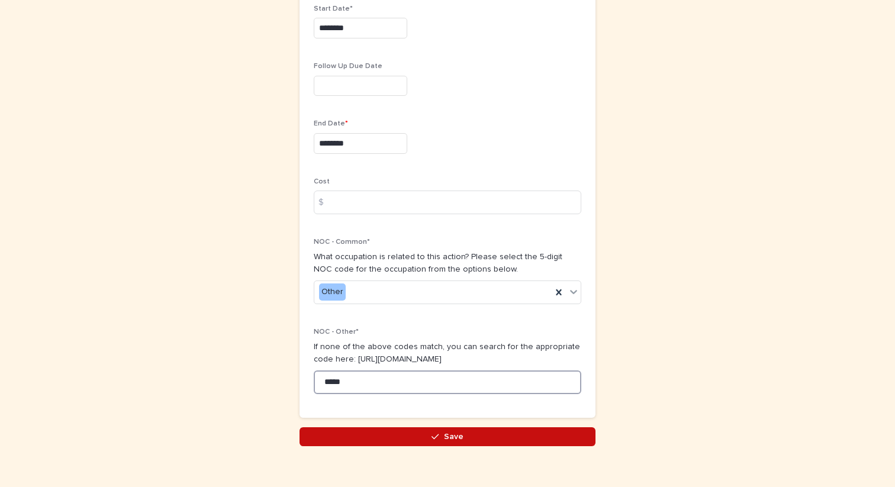
type input "*****"
click at [368, 436] on button "Save" at bounding box center [447, 436] width 296 height 19
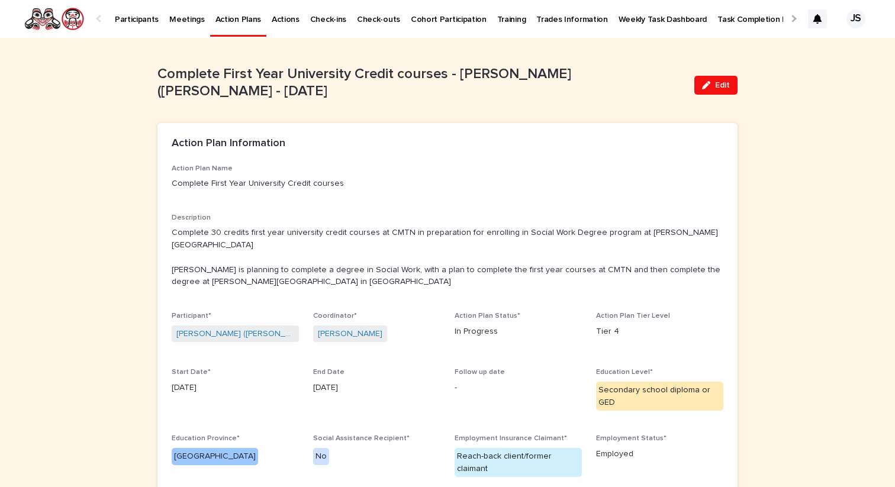
click at [138, 19] on p "Participants" at bounding box center [137, 12] width 44 height 25
